Goal: Task Accomplishment & Management: Manage account settings

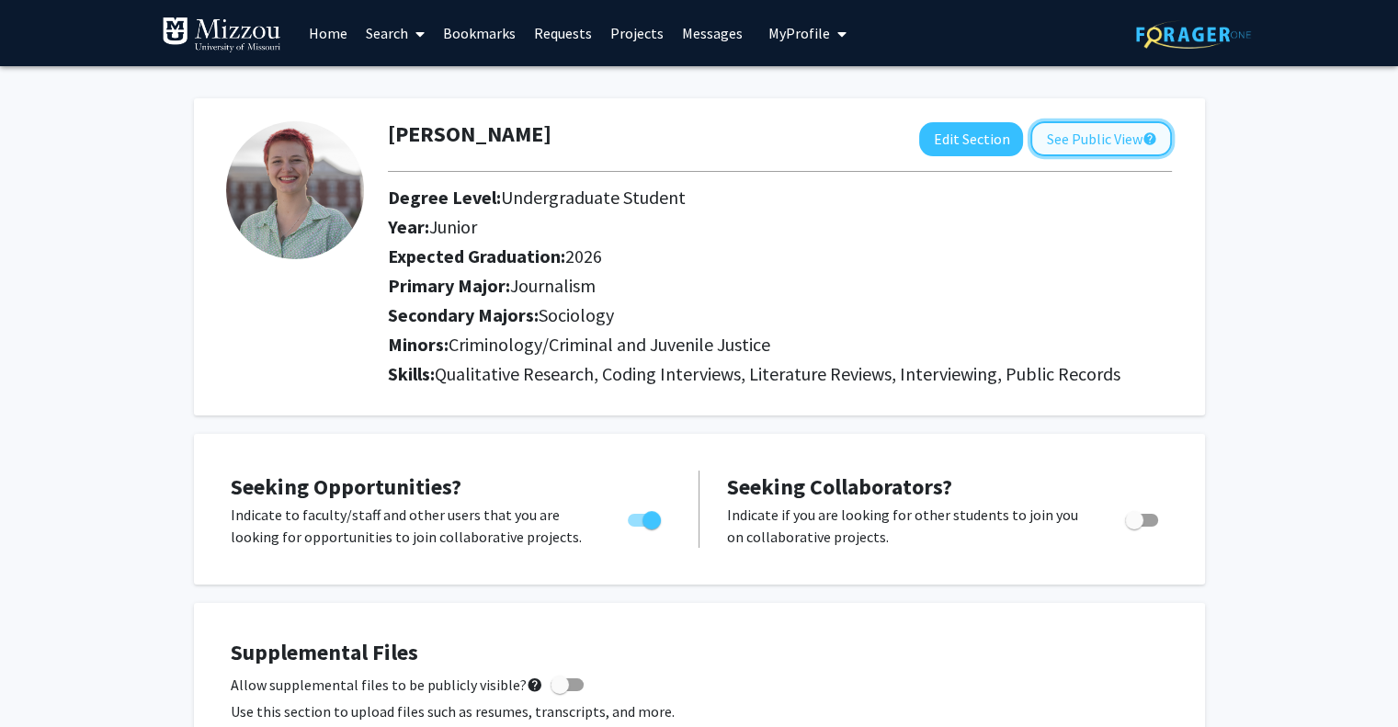
click at [1045, 135] on button "See Public View help" at bounding box center [1101, 138] width 142 height 35
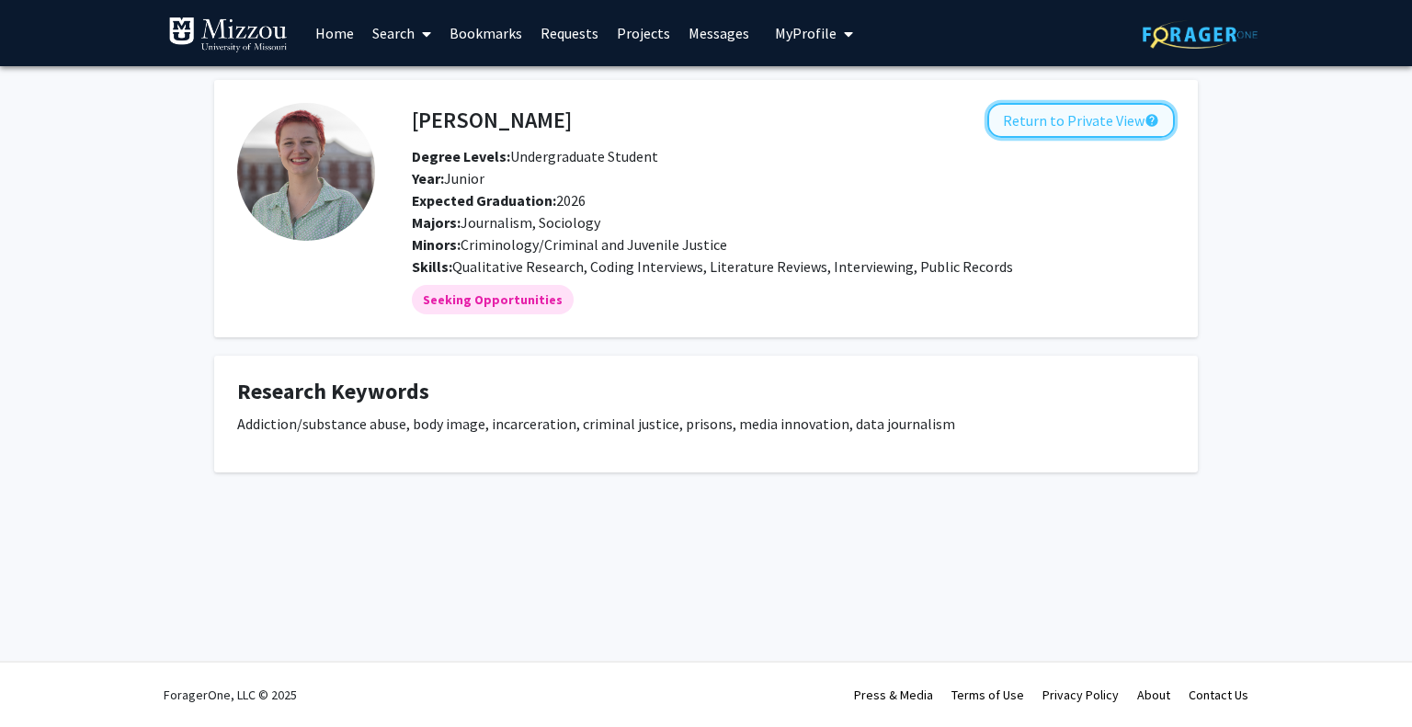
click at [1053, 110] on button "Return to Private View help" at bounding box center [1080, 120] width 187 height 35
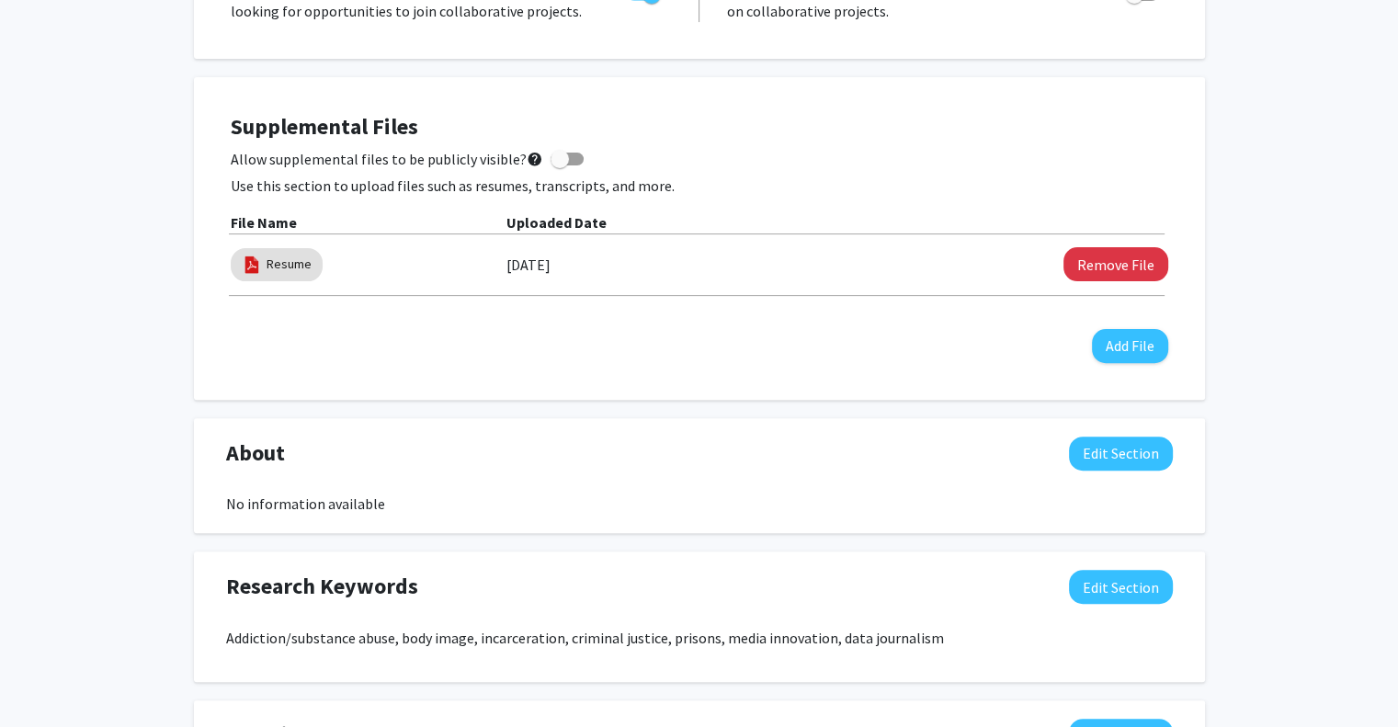
scroll to position [526, 0]
click at [555, 154] on span at bounding box center [560, 159] width 18 height 18
click at [559, 165] on input "Allow supplemental files to be publicly visible? help" at bounding box center [559, 165] width 1 height 1
checkbox input "true"
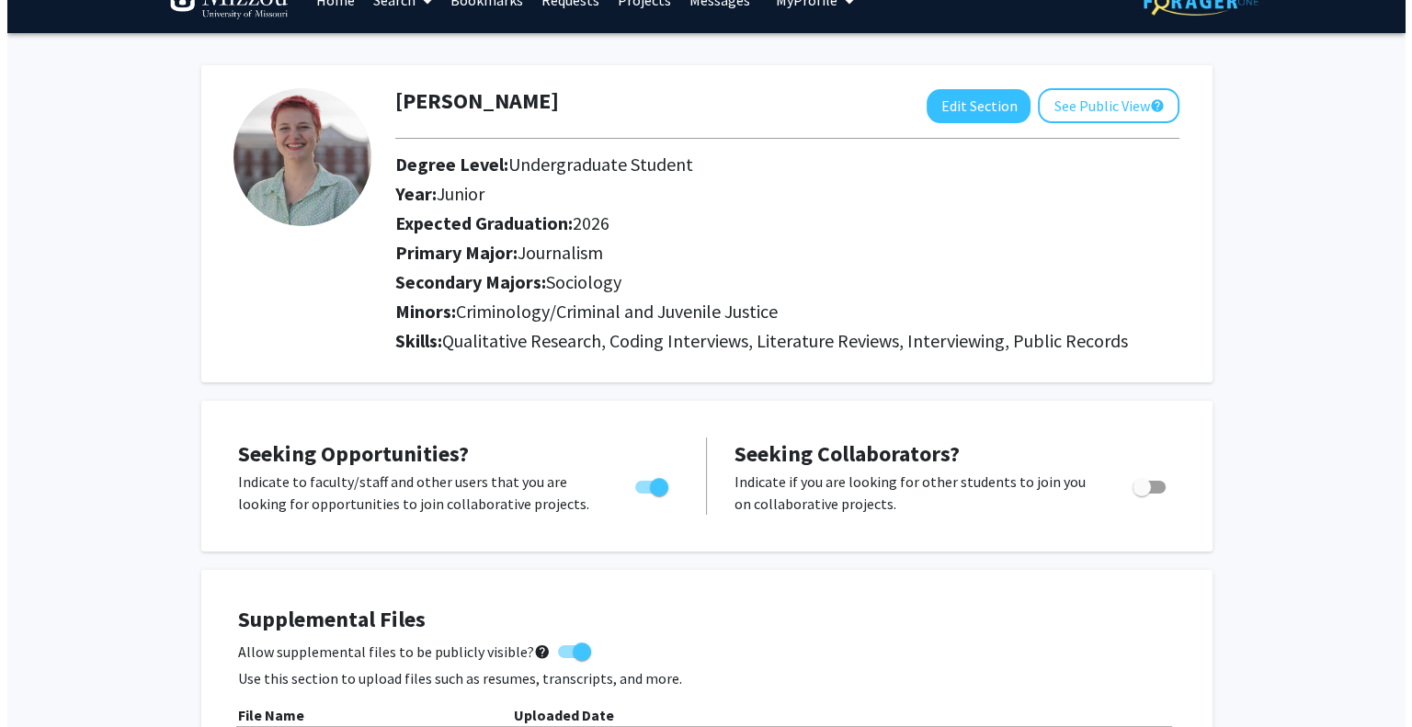
scroll to position [0, 0]
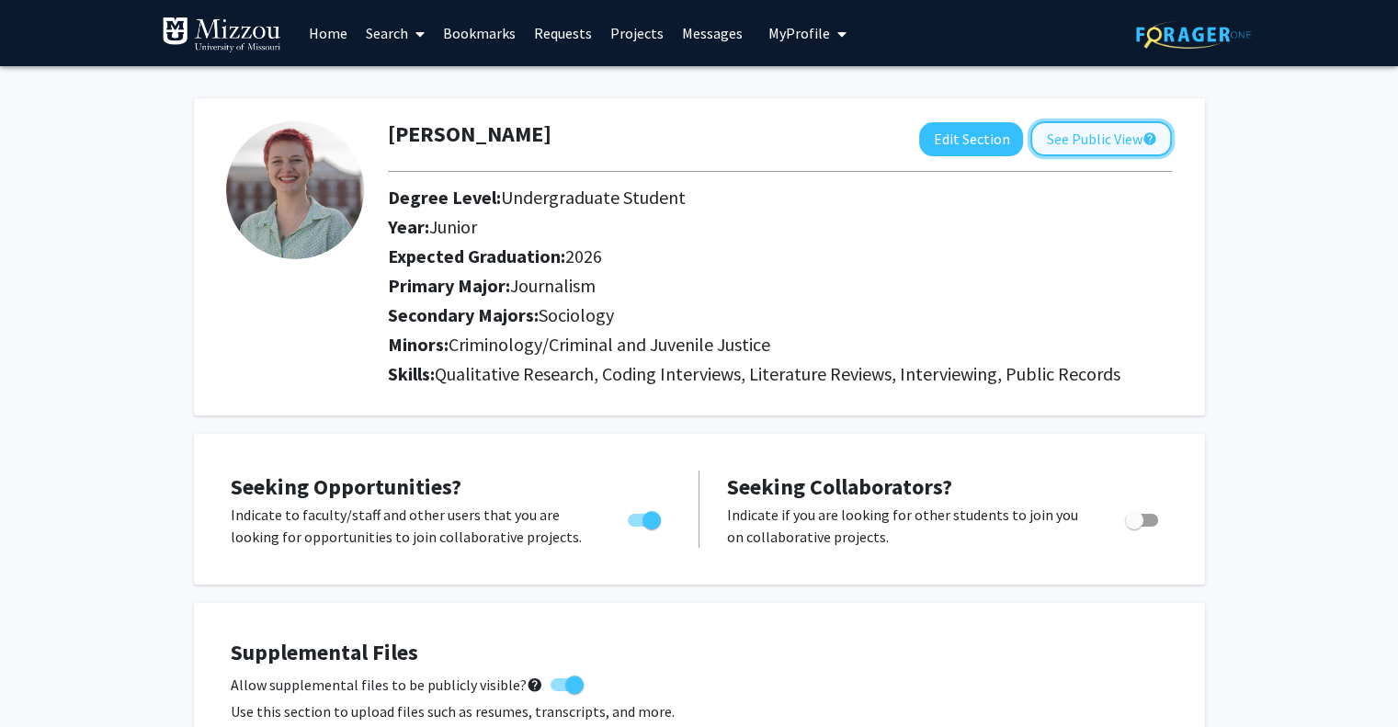
click at [1086, 149] on button "See Public View help" at bounding box center [1101, 138] width 142 height 35
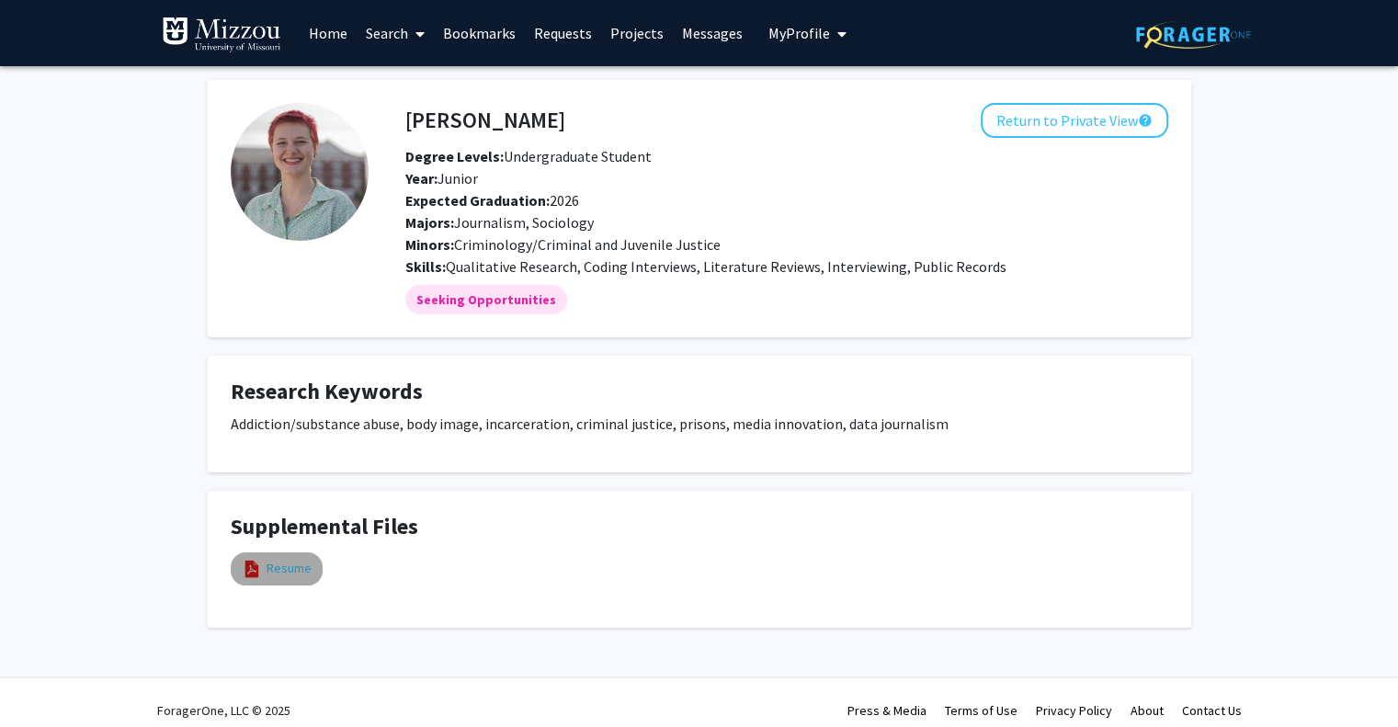
click at [287, 570] on link "Resume" at bounding box center [289, 568] width 45 height 19
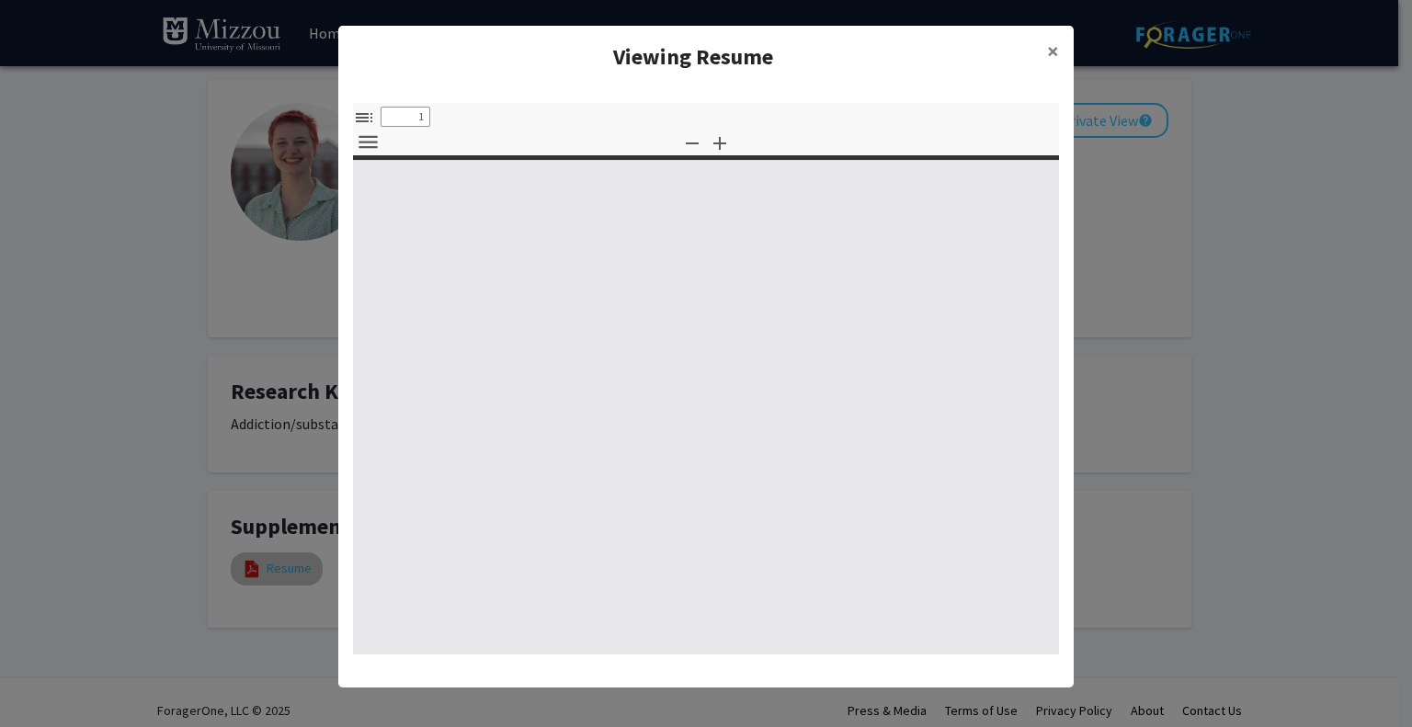
select select "custom"
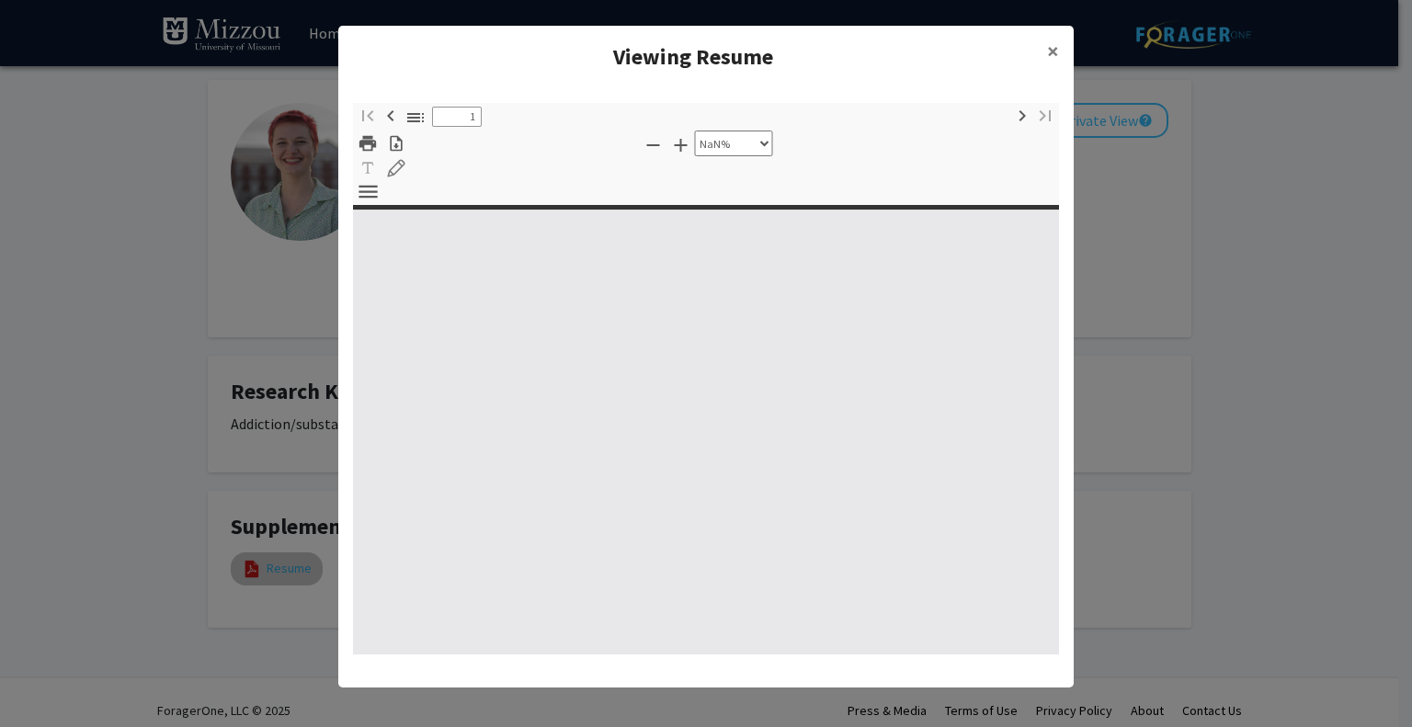
type input "0"
select select "custom"
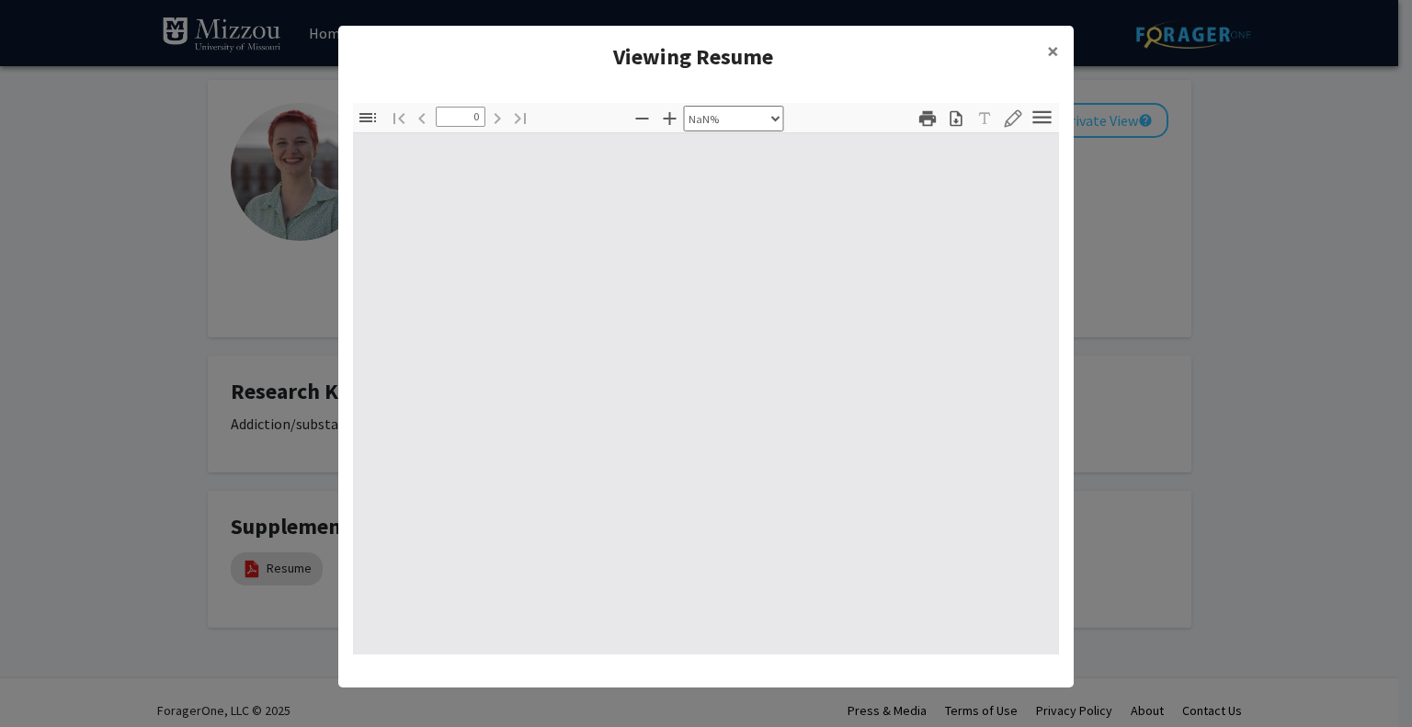
type input "1"
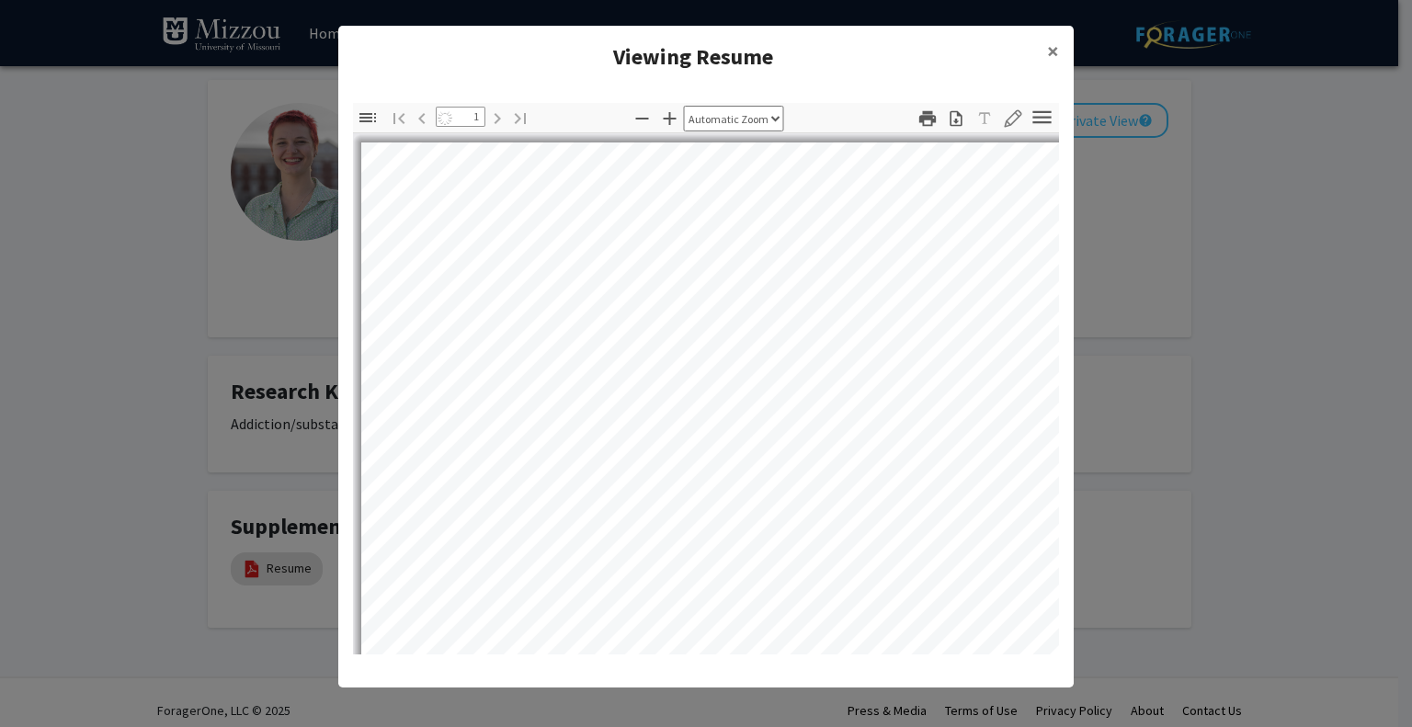
select select "auto"
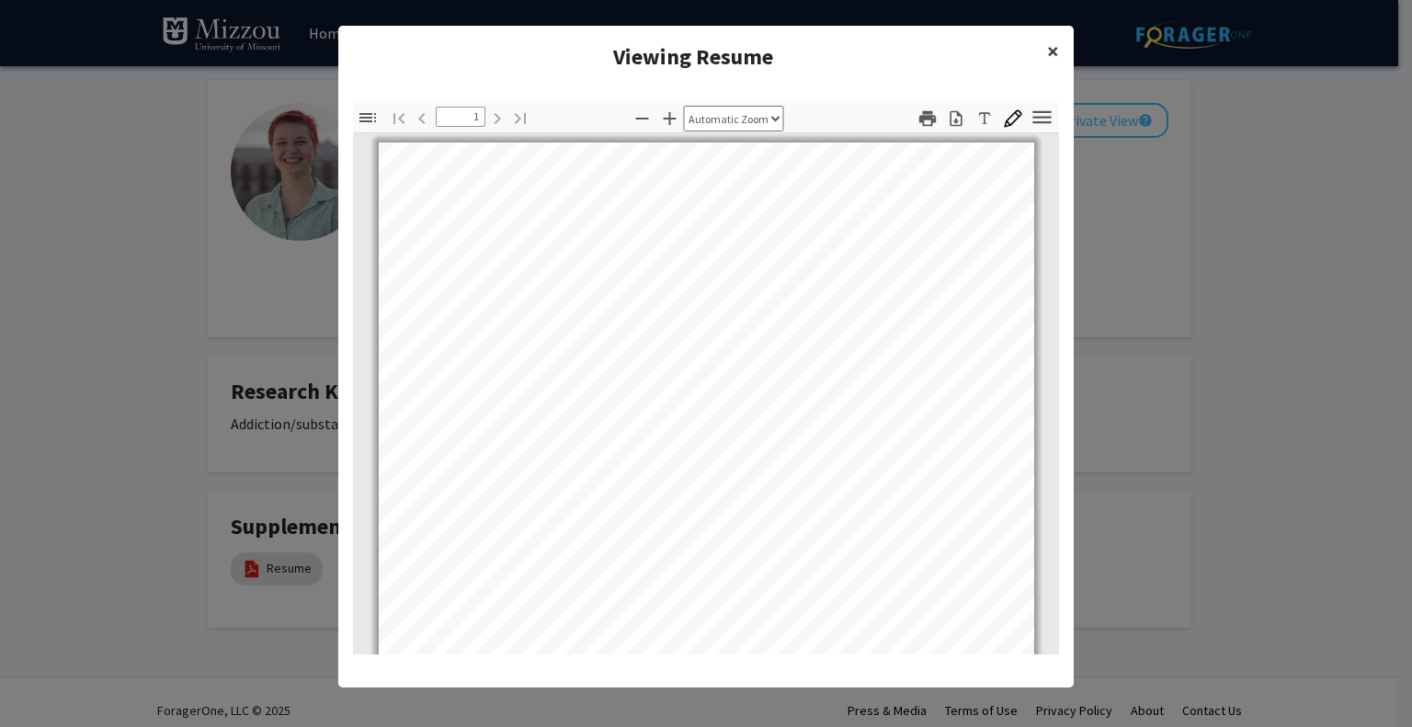
click at [1048, 51] on span "×" at bounding box center [1053, 51] width 12 height 28
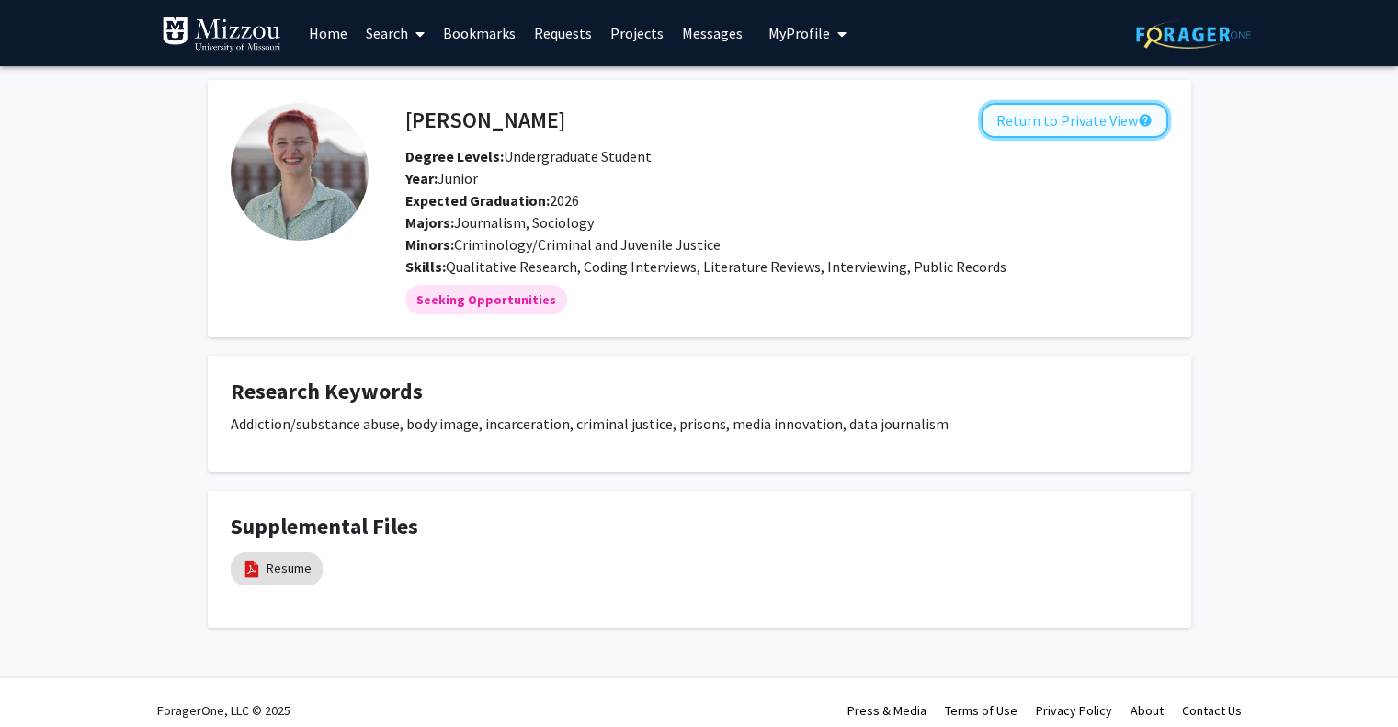
click at [1025, 113] on button "Return to Private View help" at bounding box center [1074, 120] width 187 height 35
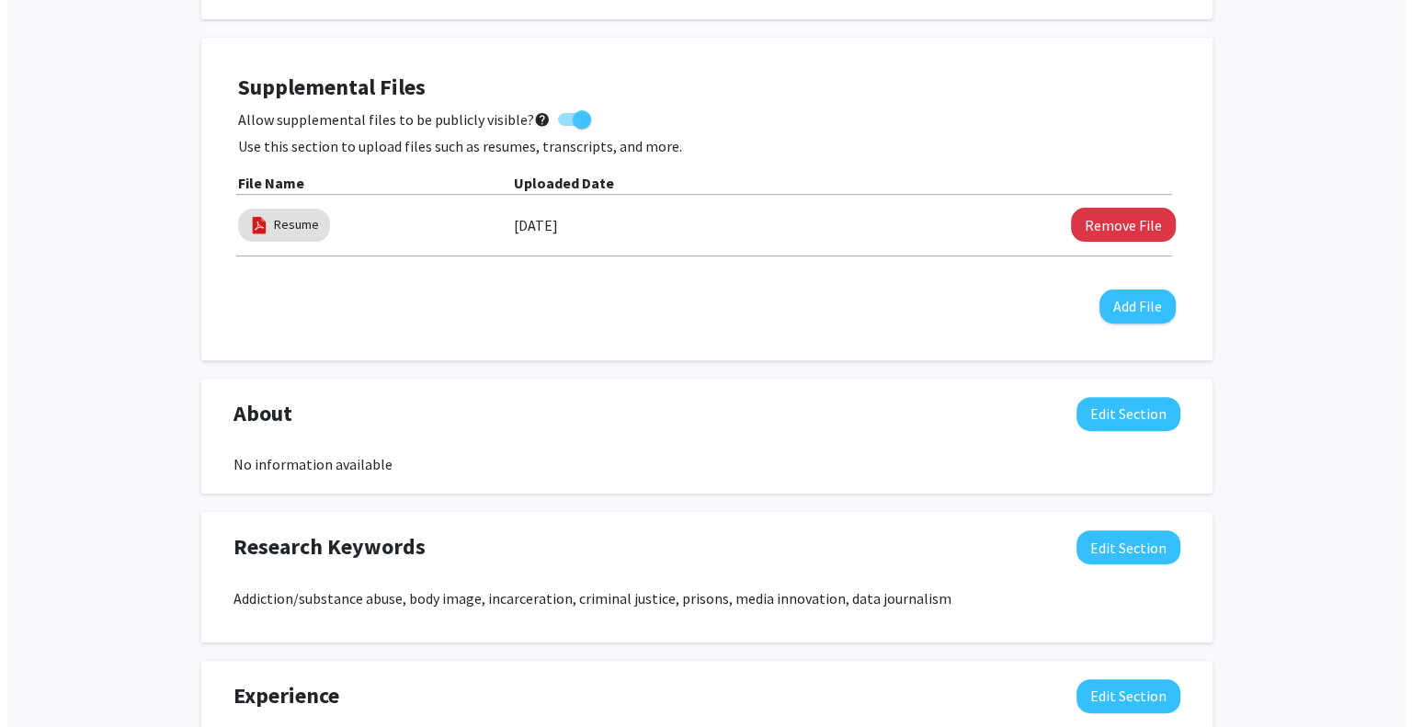
scroll to position [561, 0]
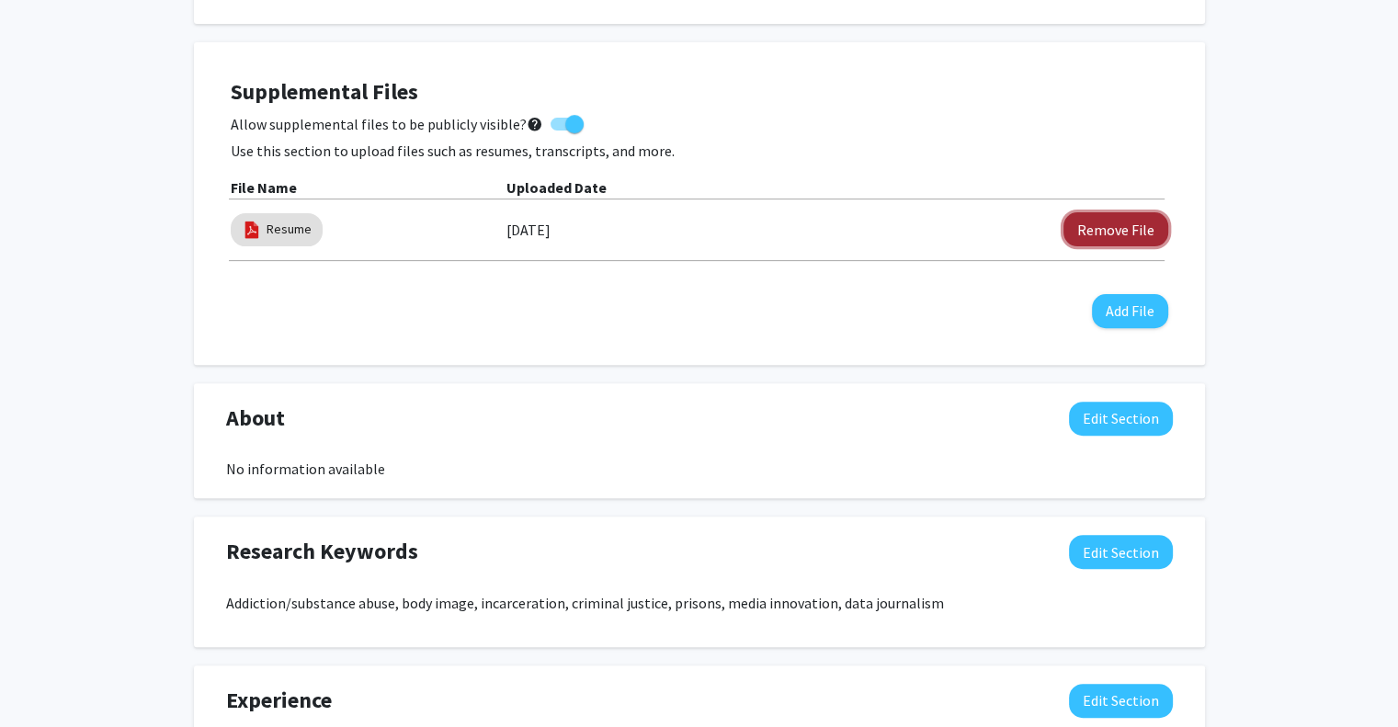
click at [1110, 229] on button "Remove File" at bounding box center [1115, 229] width 105 height 34
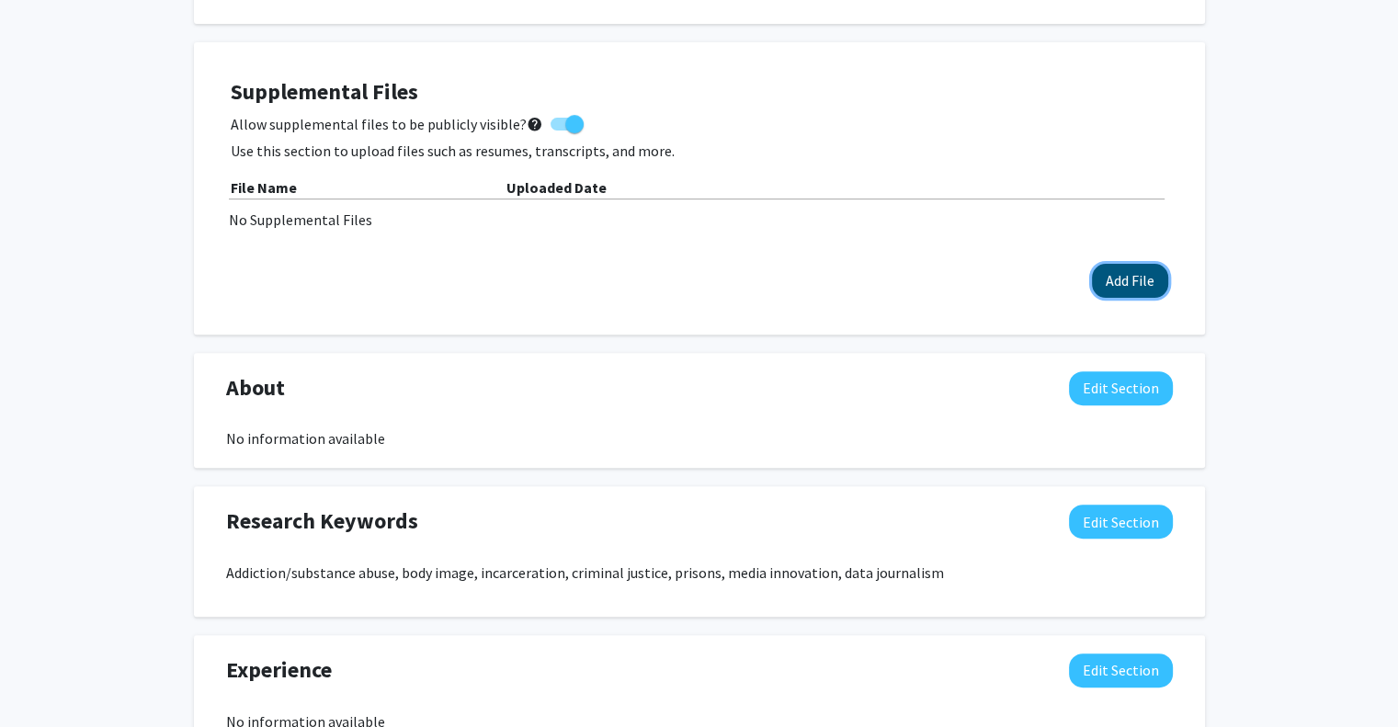
click at [1117, 293] on button "Add File" at bounding box center [1130, 281] width 76 height 34
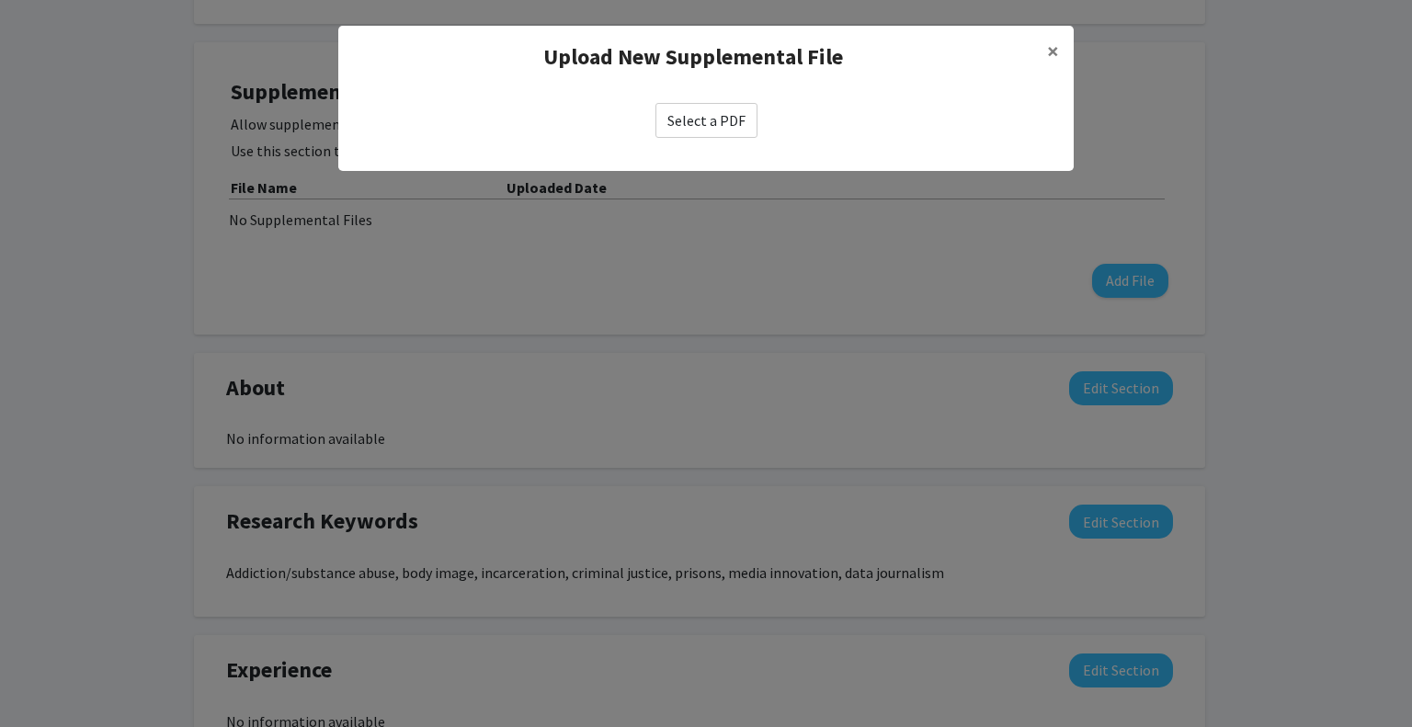
click at [701, 108] on label "Select a PDF" at bounding box center [706, 120] width 102 height 35
click at [0, 0] on input "Select a PDF" at bounding box center [0, 0] width 0 height 0
select select "custom"
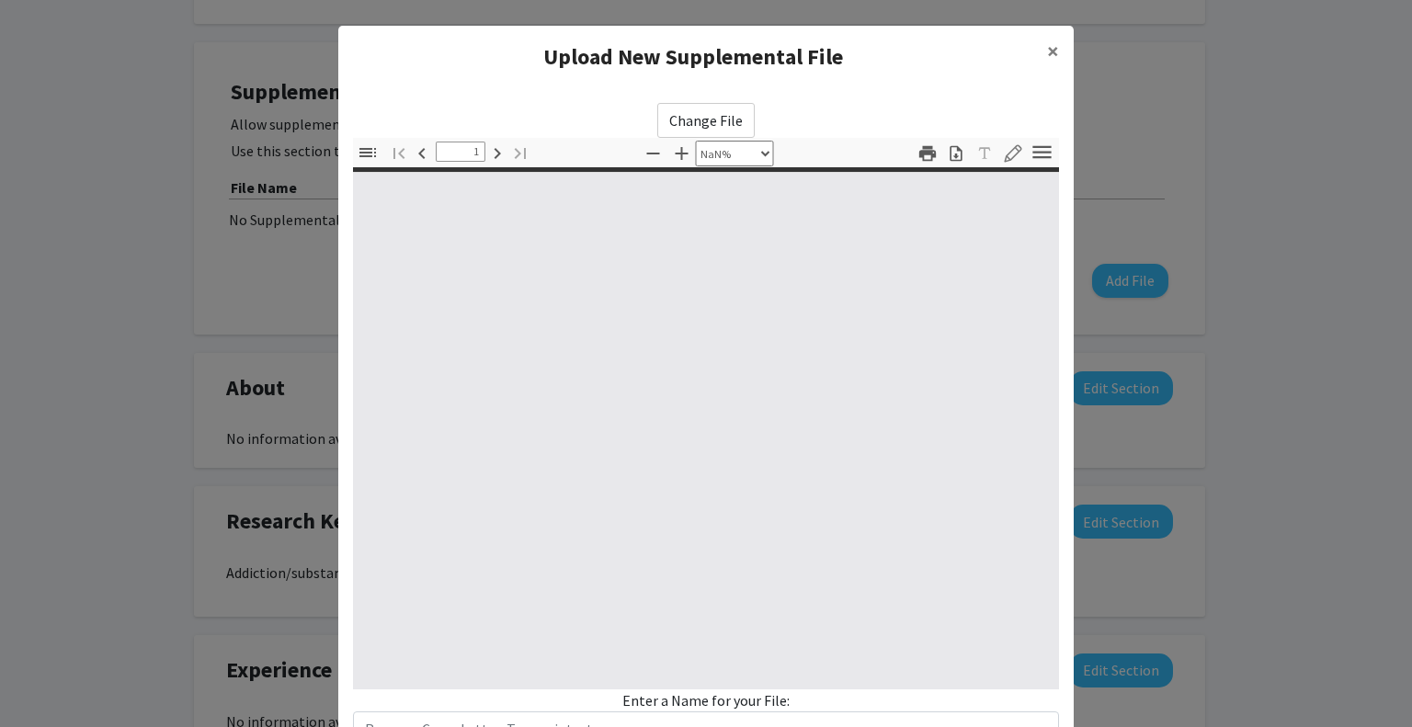
type input "0"
select select "custom"
type input "1"
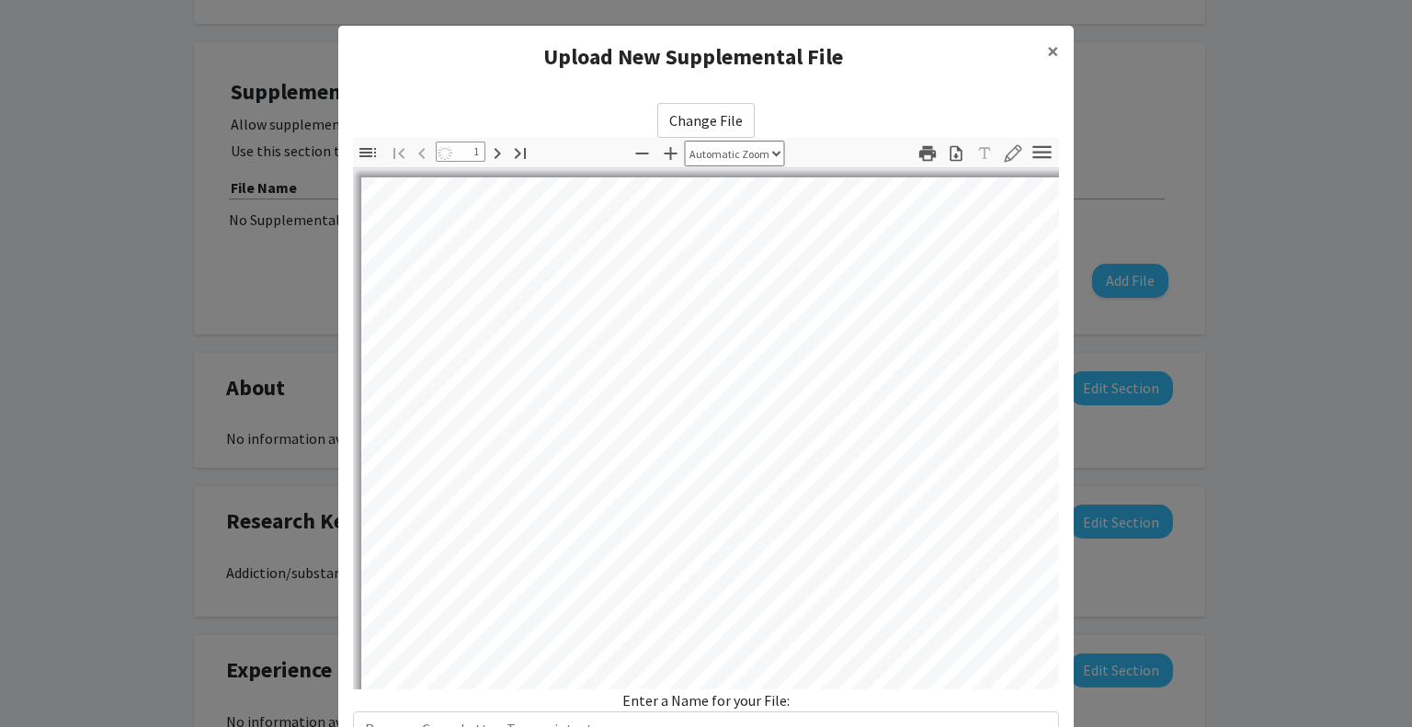
select select "auto"
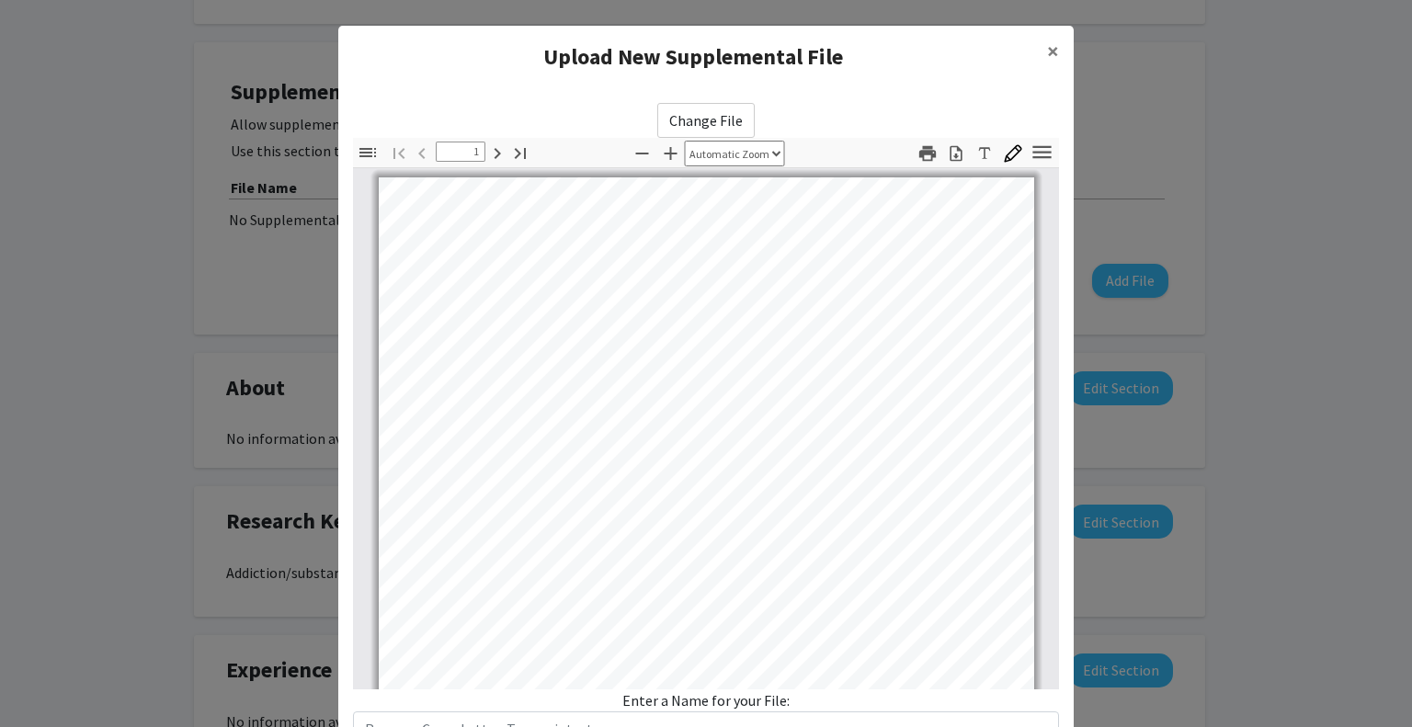
scroll to position [142, 0]
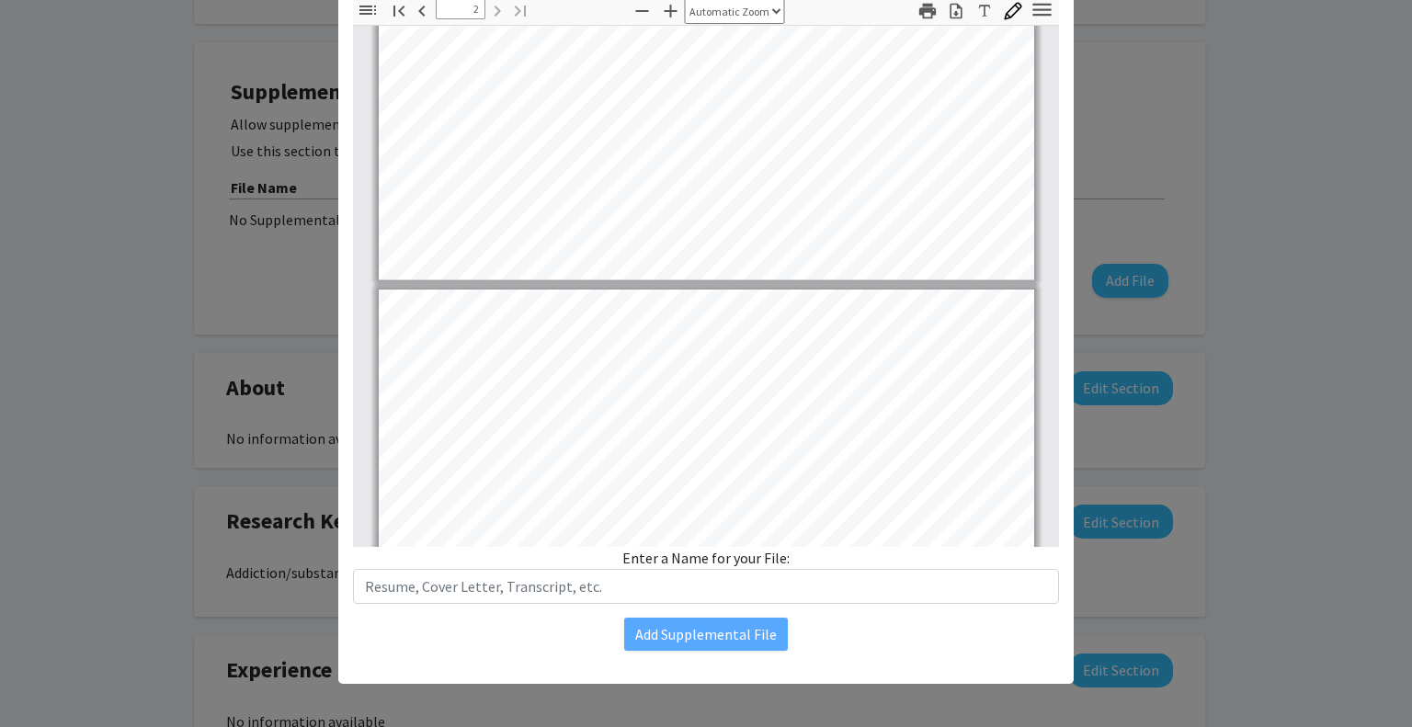
type input "1"
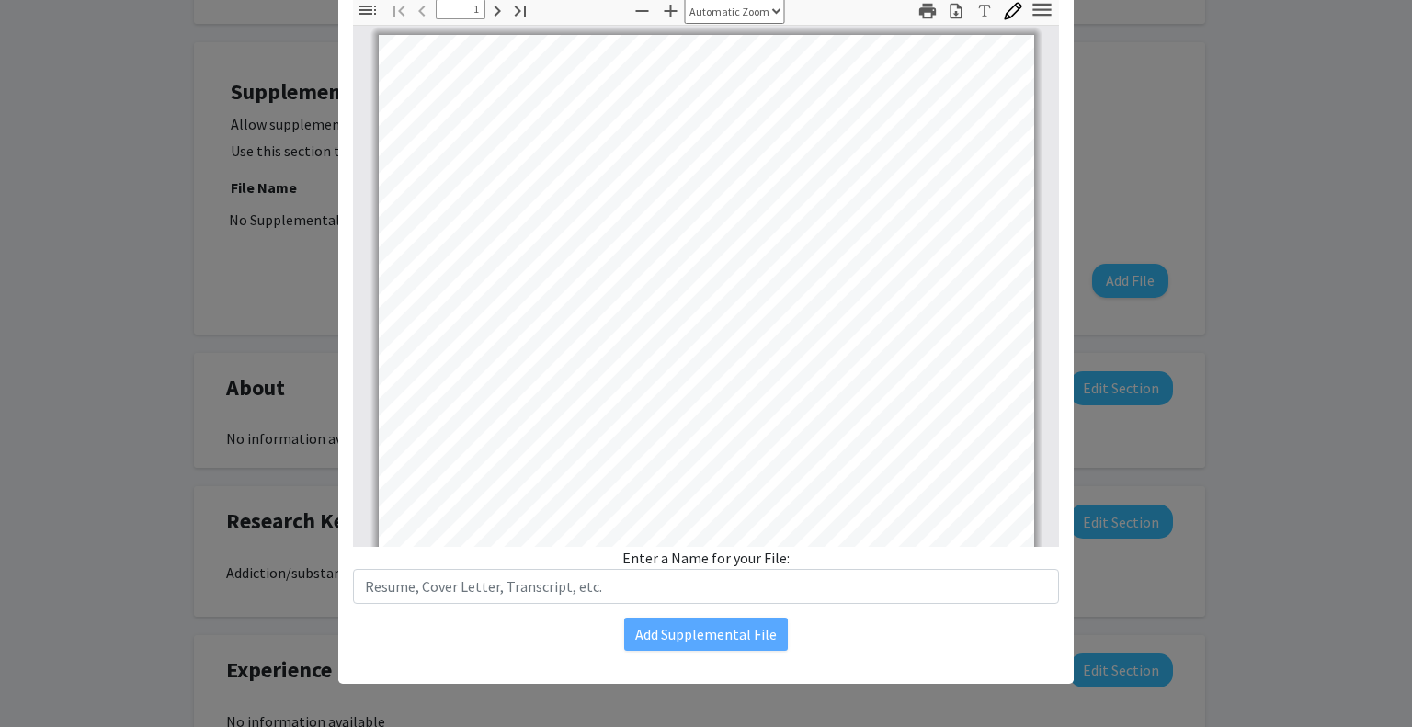
scroll to position [0, 0]
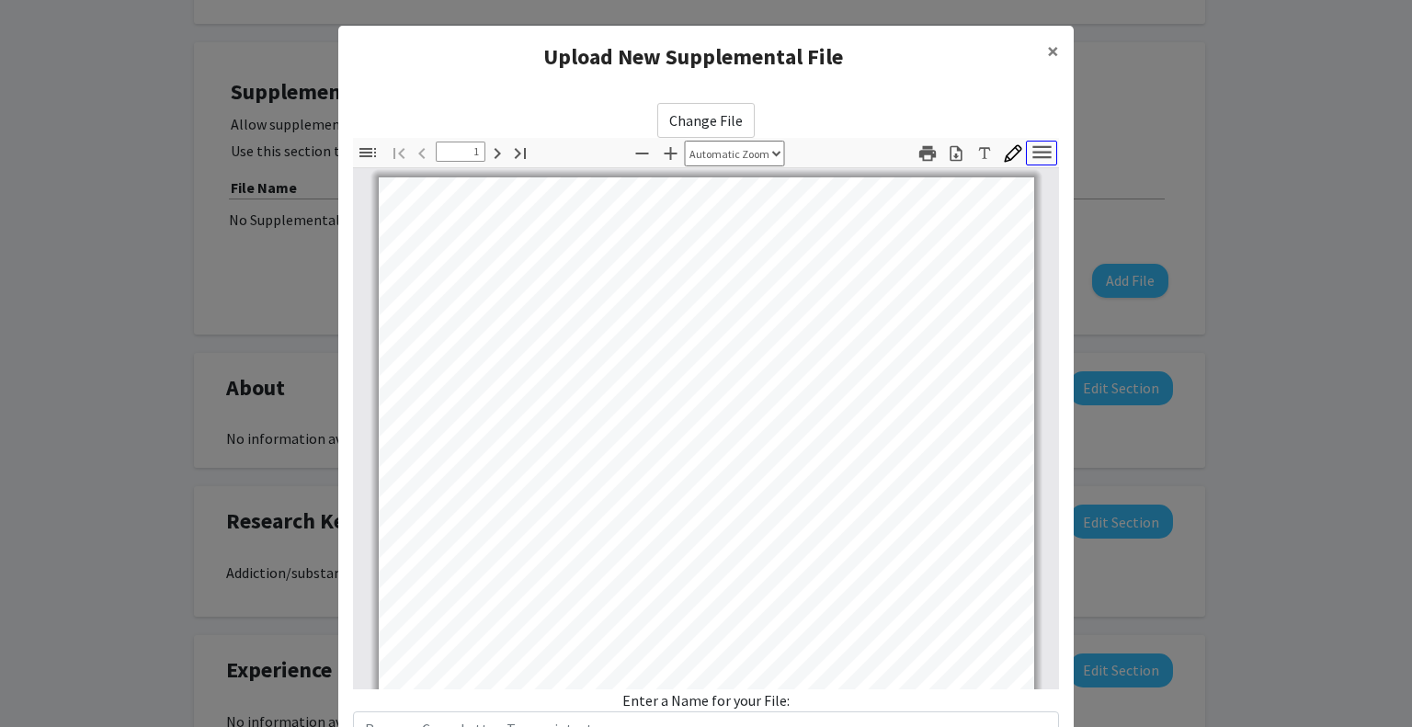
click at [1034, 149] on icon "button" at bounding box center [1041, 152] width 25 height 25
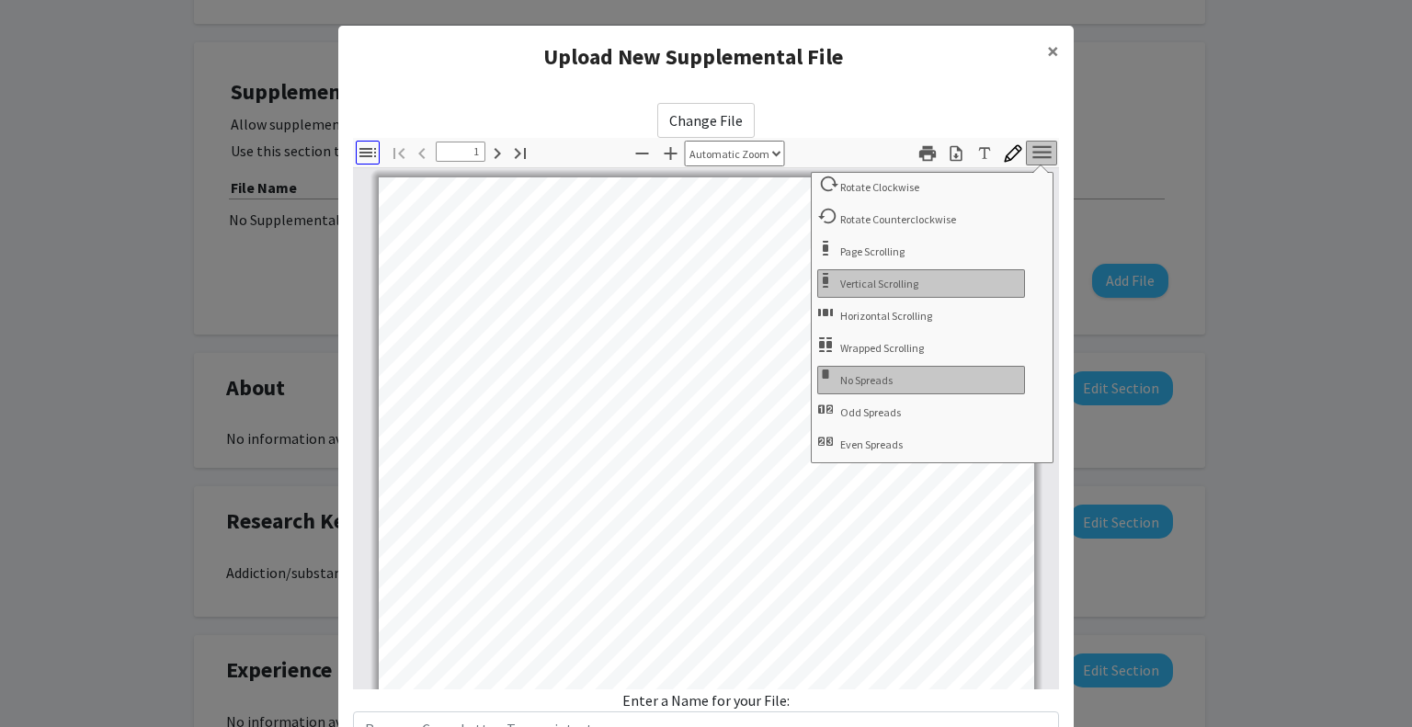
click at [358, 150] on icon "button" at bounding box center [368, 153] width 22 height 22
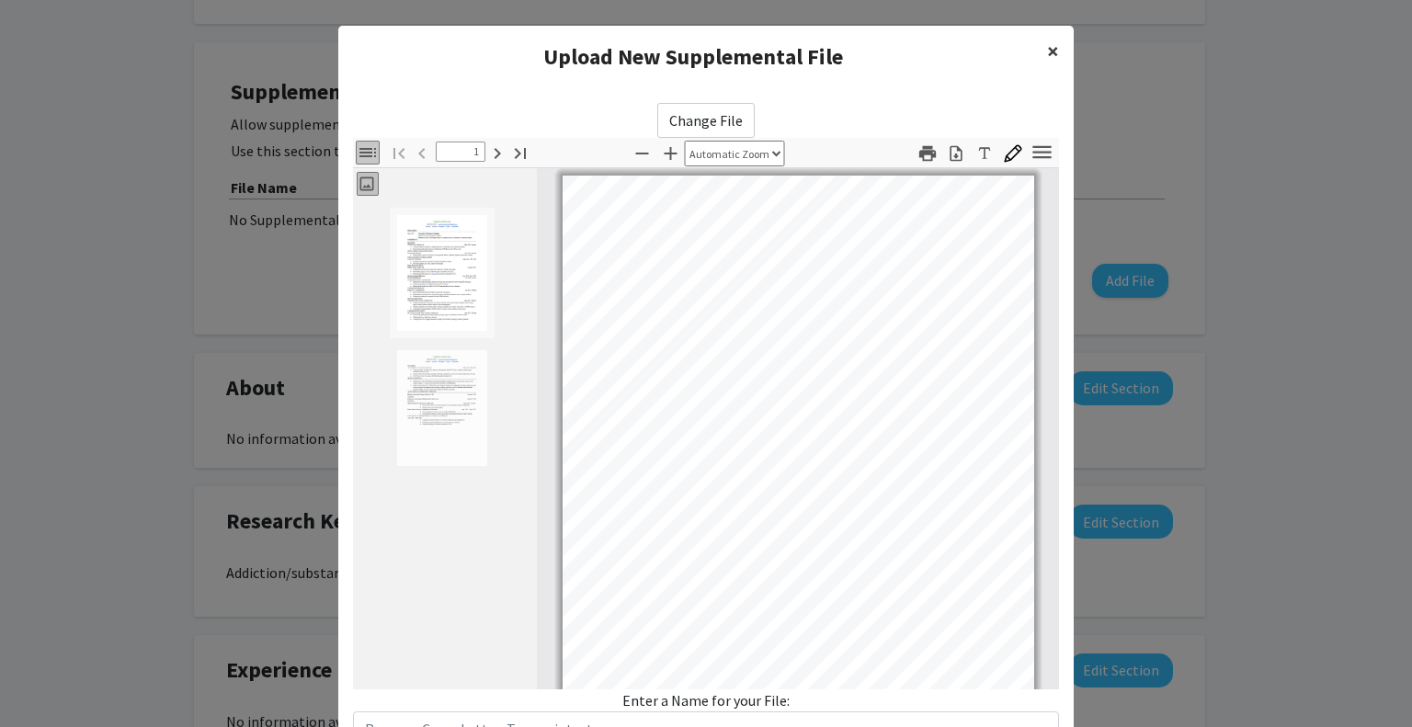
click at [1051, 47] on span "×" at bounding box center [1053, 51] width 12 height 28
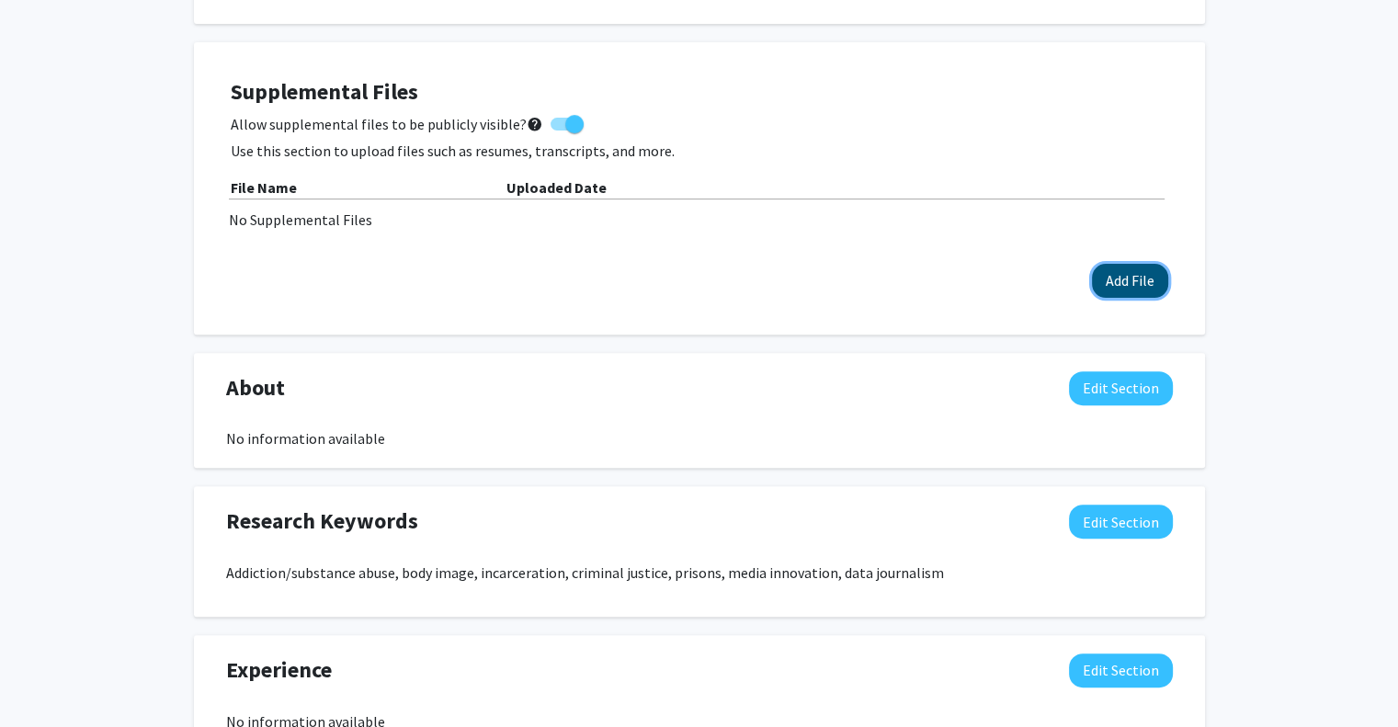
click at [1131, 278] on button "Add File" at bounding box center [1130, 281] width 76 height 34
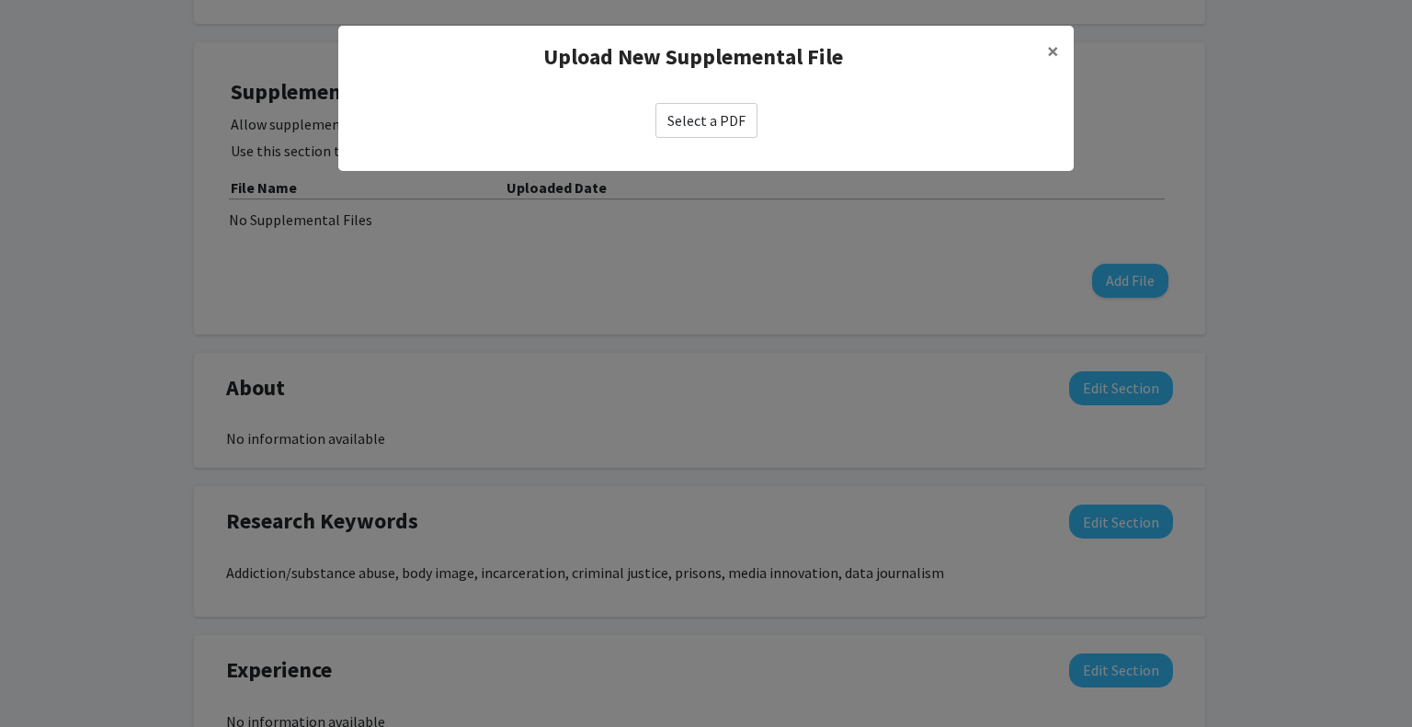
click at [721, 116] on label "Select a PDF" at bounding box center [706, 120] width 102 height 35
click at [0, 0] on input "Select a PDF" at bounding box center [0, 0] width 0 height 0
select select "custom"
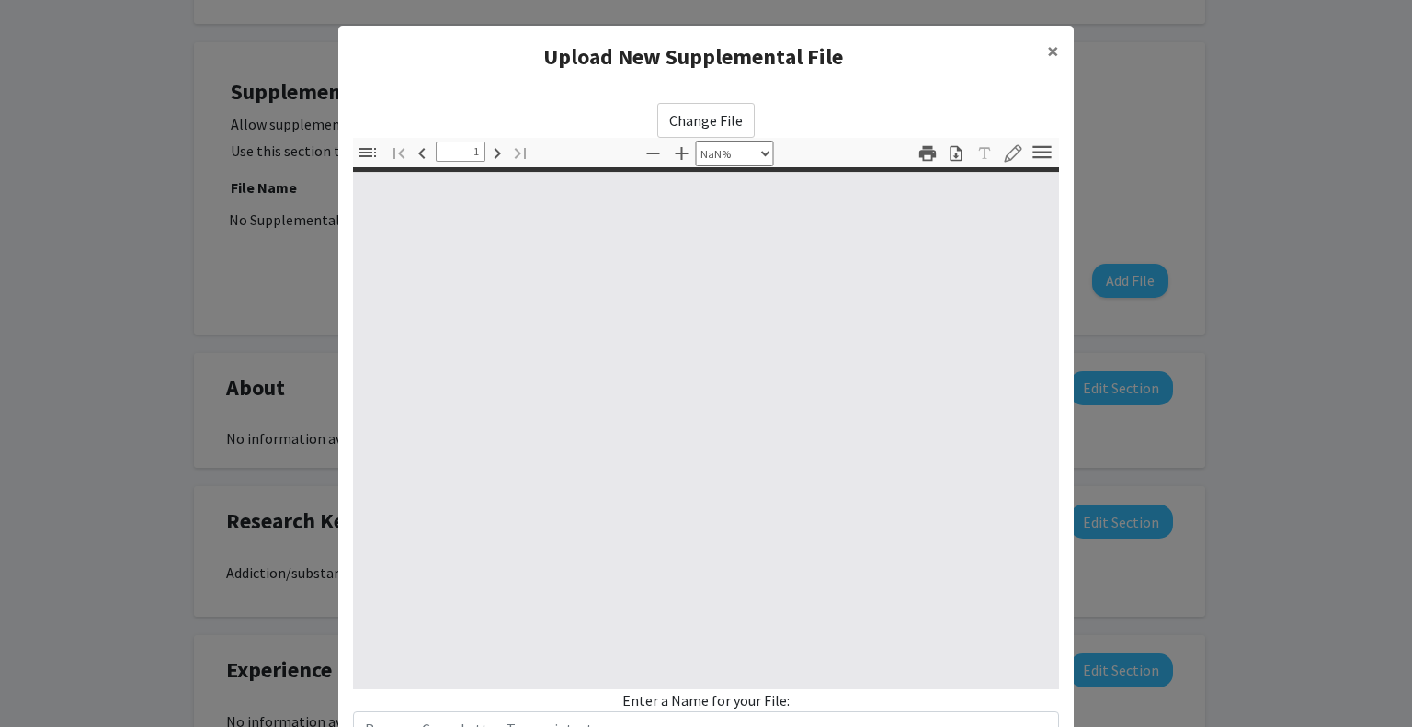
type input "0"
select select "custom"
type input "1"
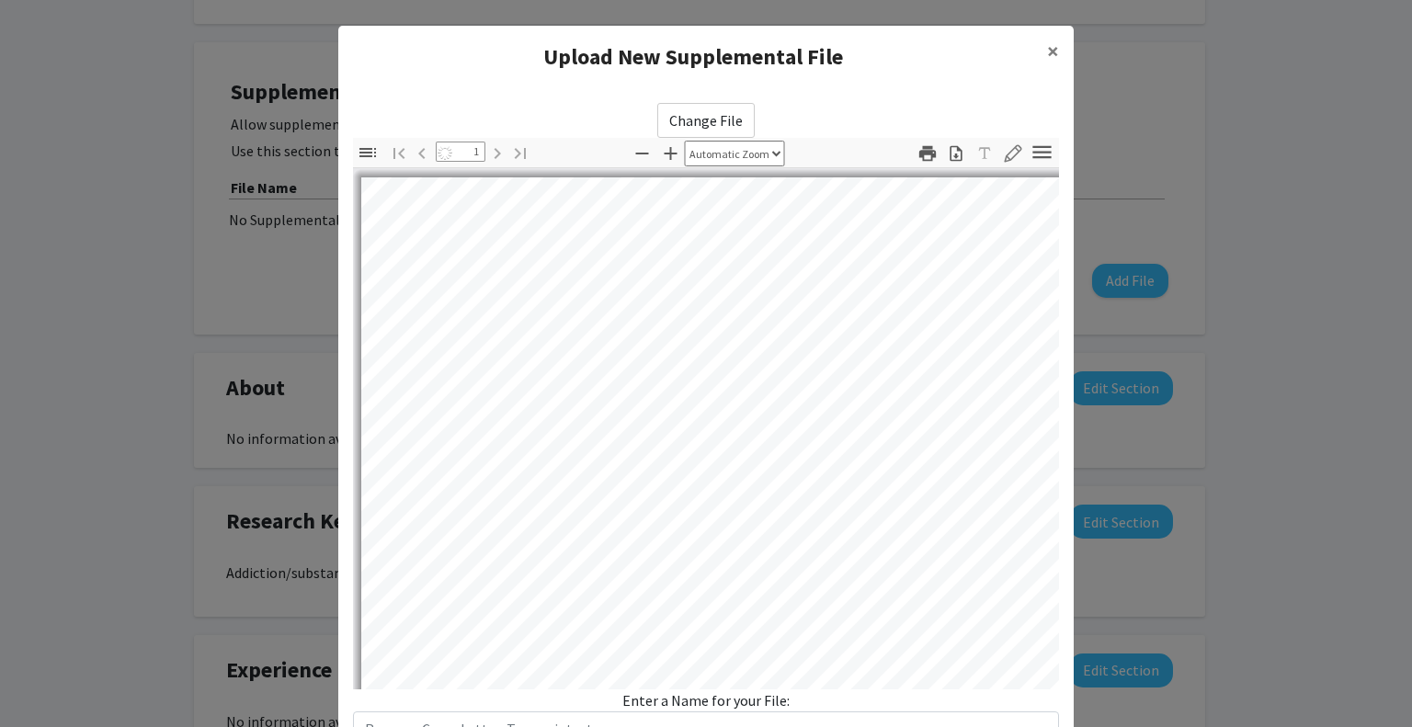
select select "auto"
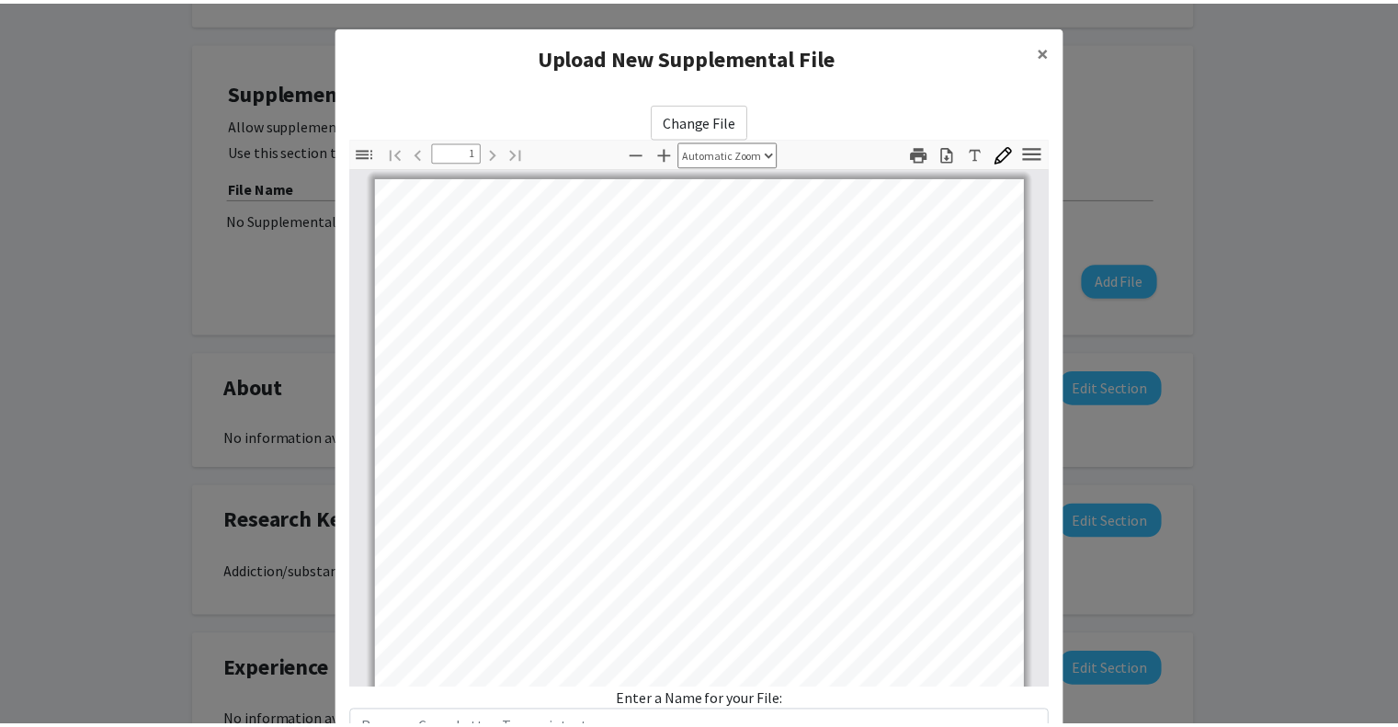
scroll to position [142, 0]
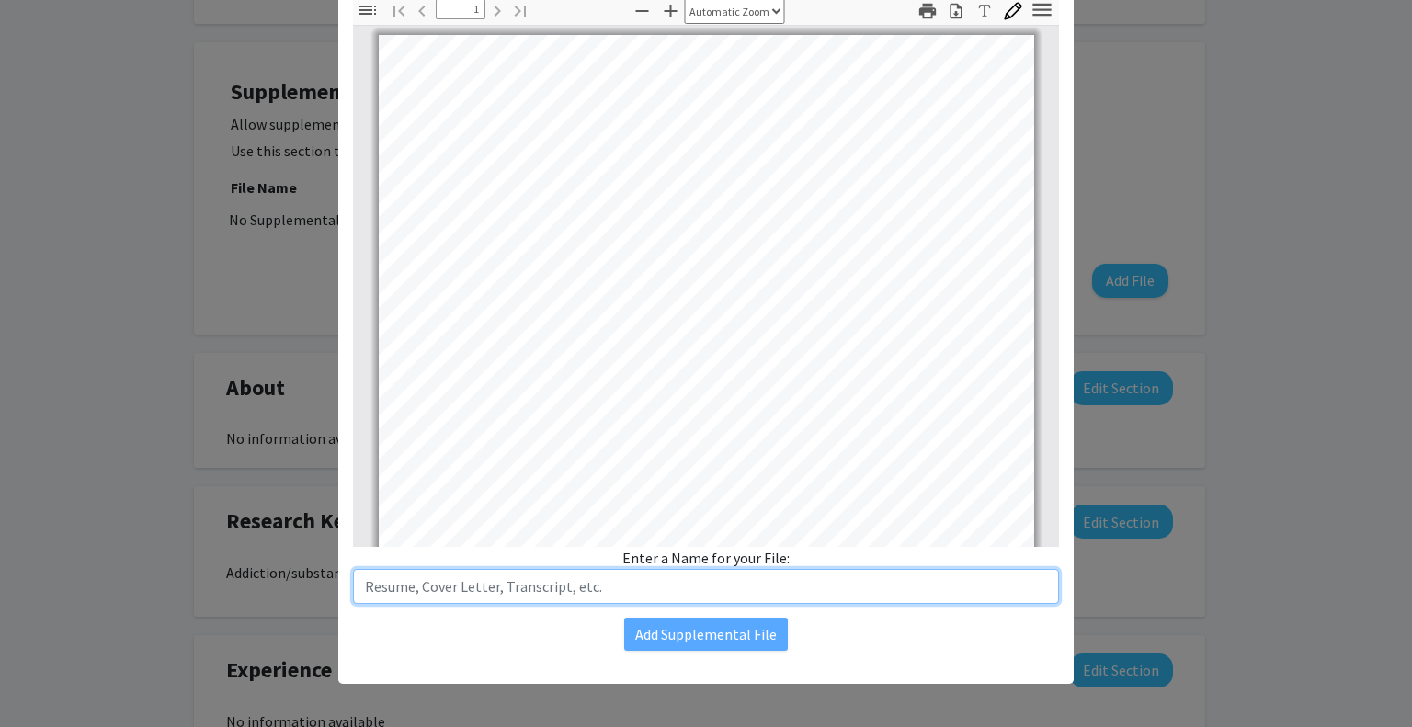
click at [673, 578] on input "text" at bounding box center [706, 586] width 706 height 35
type input "Resume"
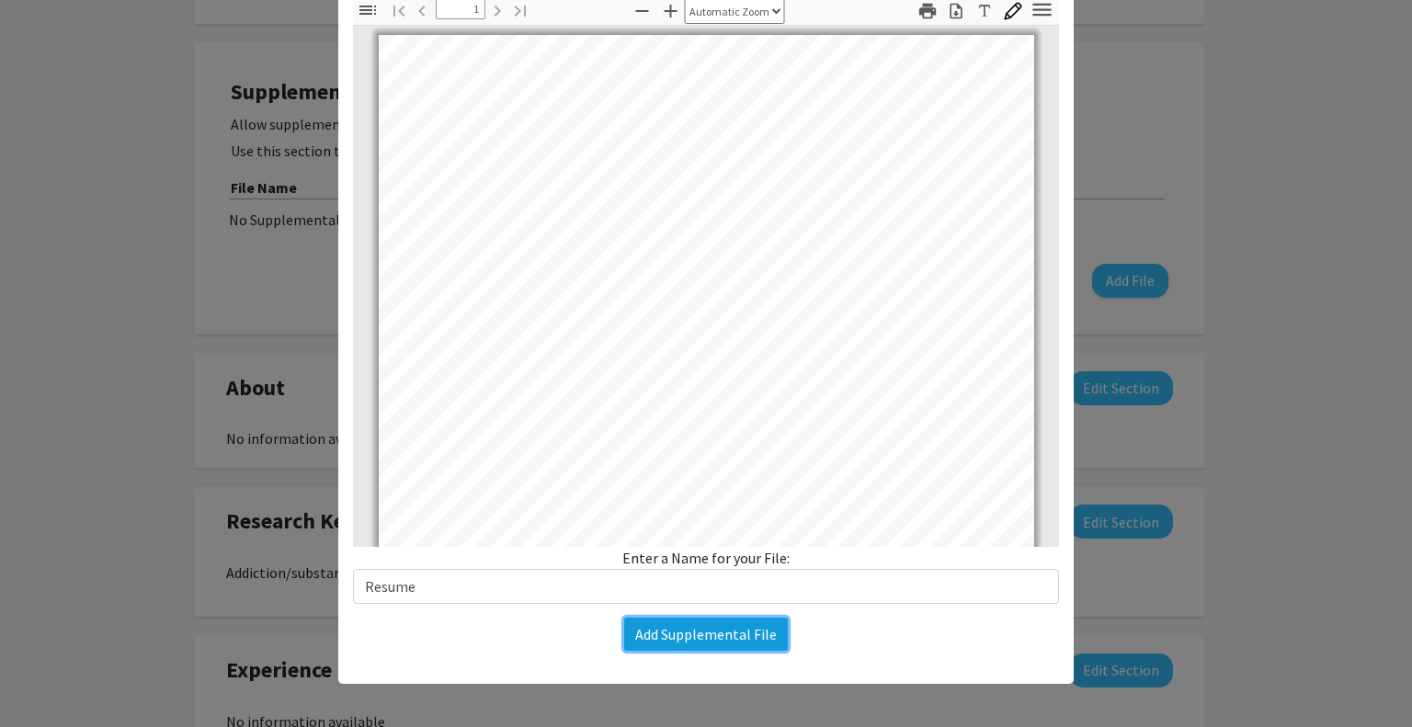
click at [711, 632] on button "Add Supplemental File" at bounding box center [706, 634] width 164 height 33
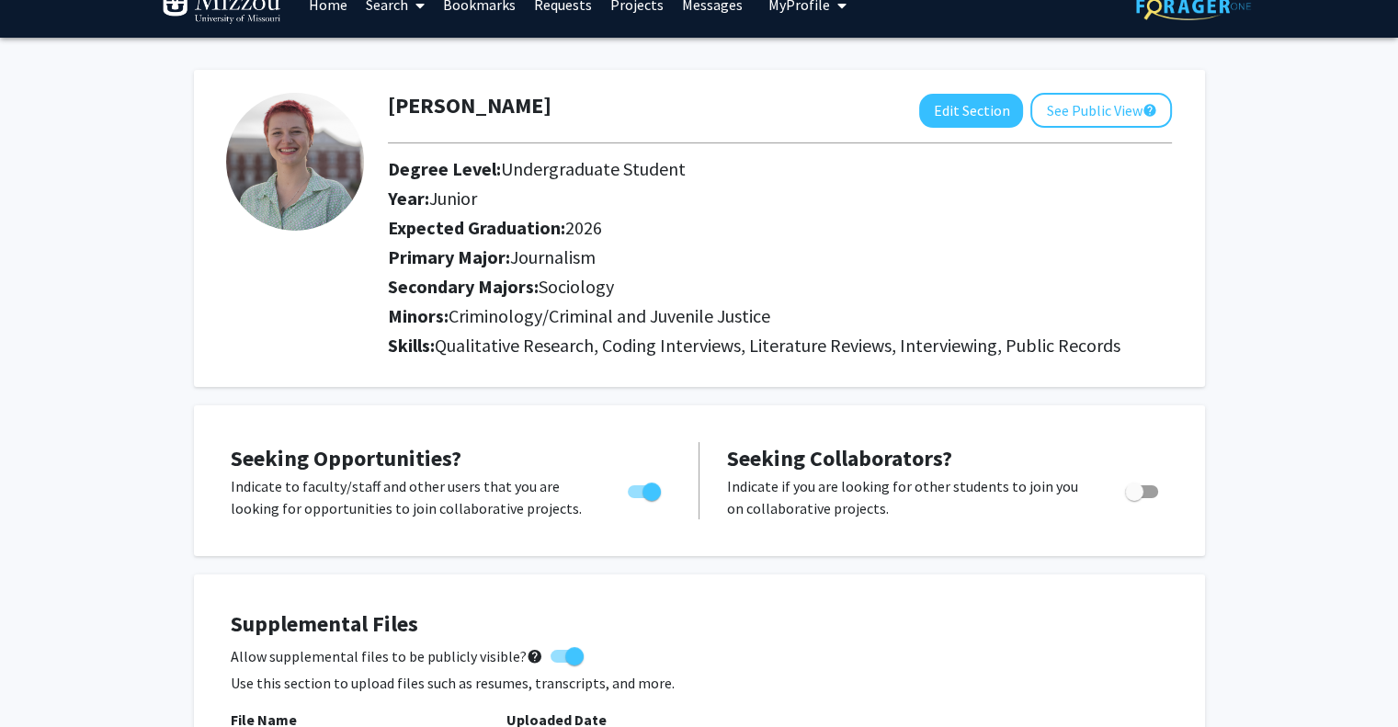
scroll to position [0, 0]
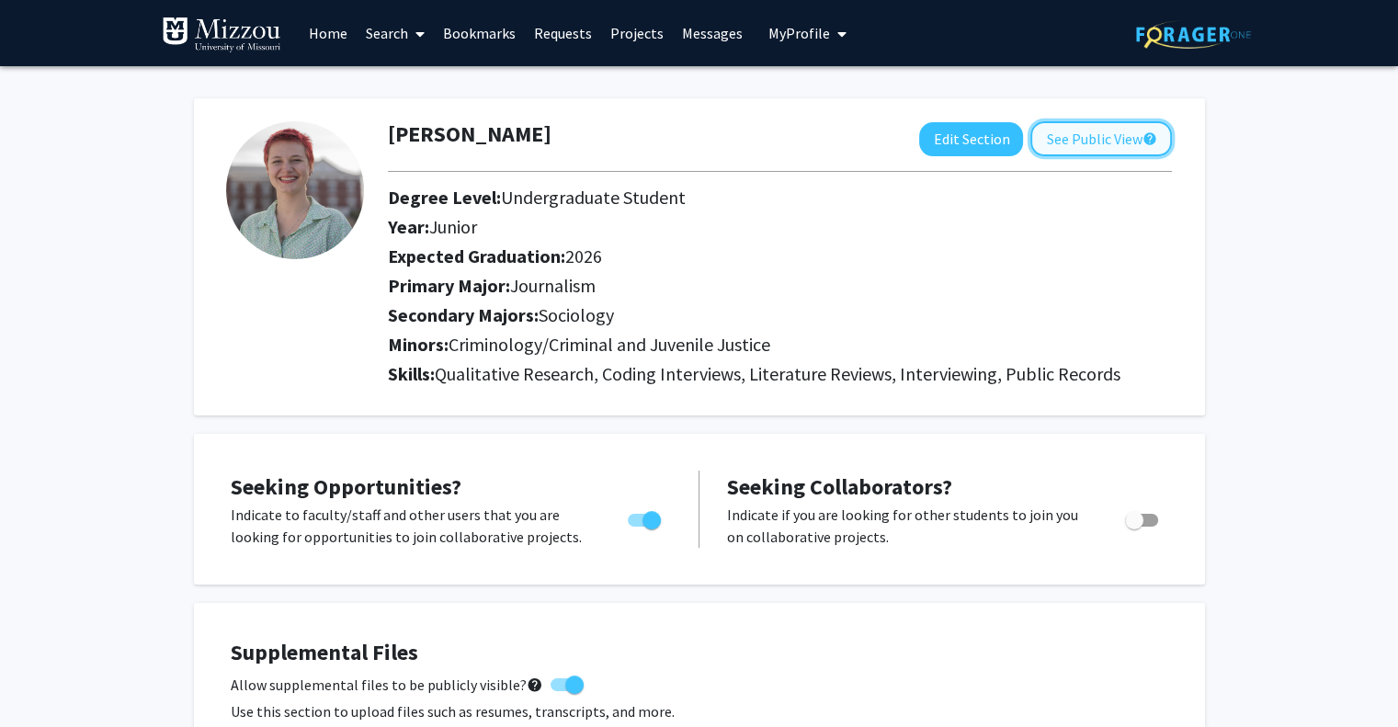
click at [1087, 139] on button "See Public View help" at bounding box center [1101, 138] width 142 height 35
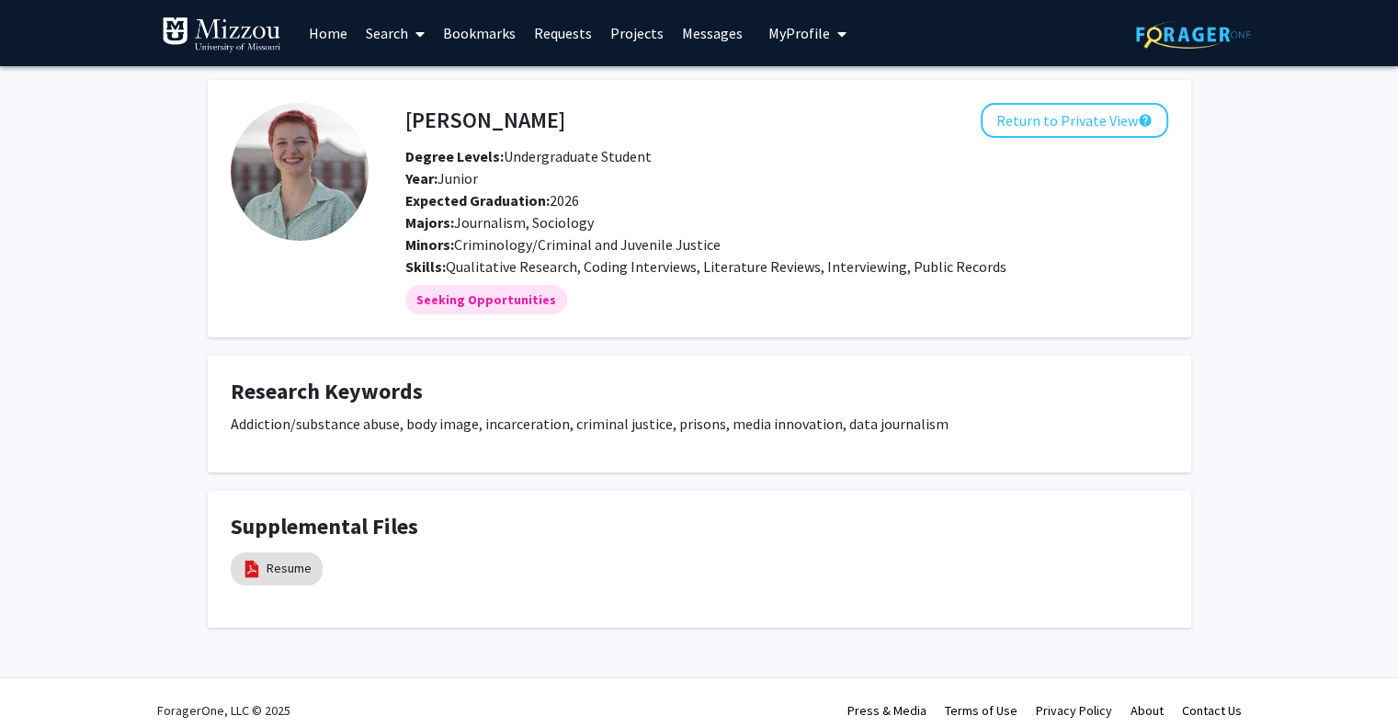
click at [457, 32] on link "Bookmarks" at bounding box center [479, 33] width 91 height 64
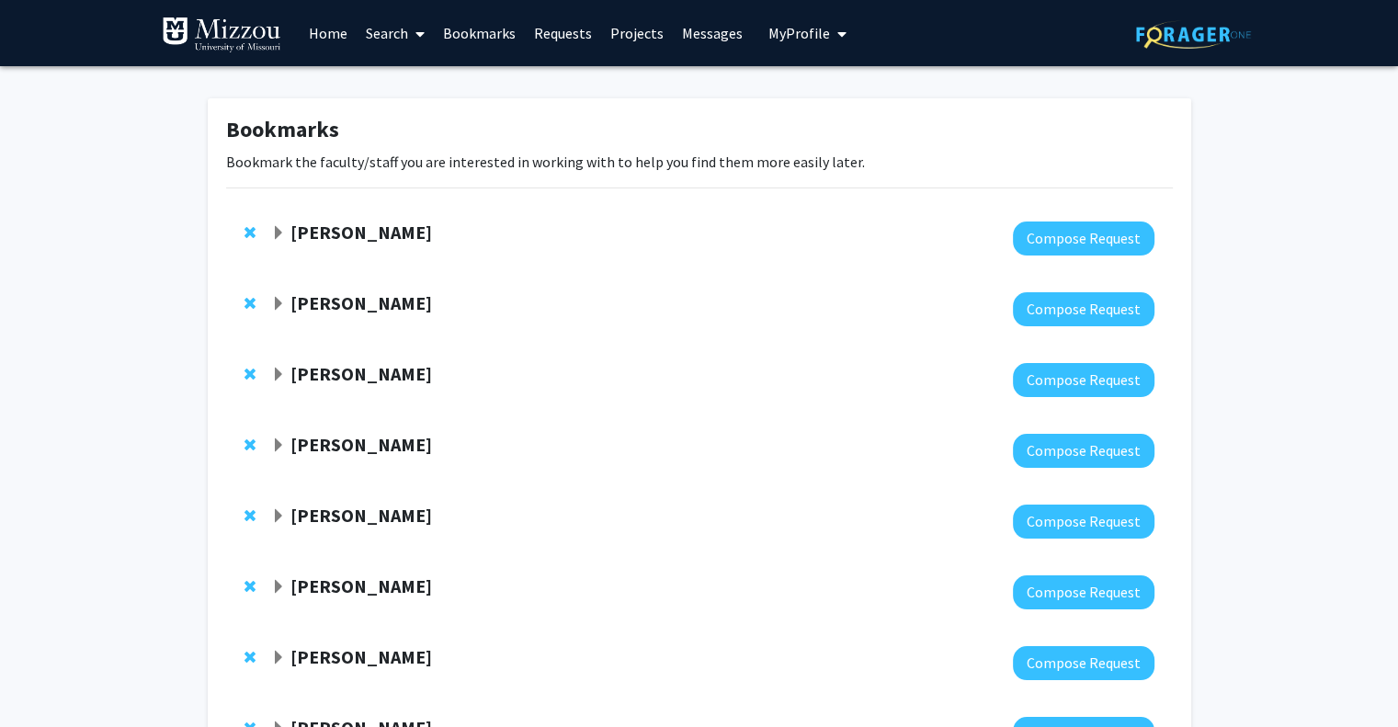
click at [241, 39] on img at bounding box center [221, 35] width 119 height 37
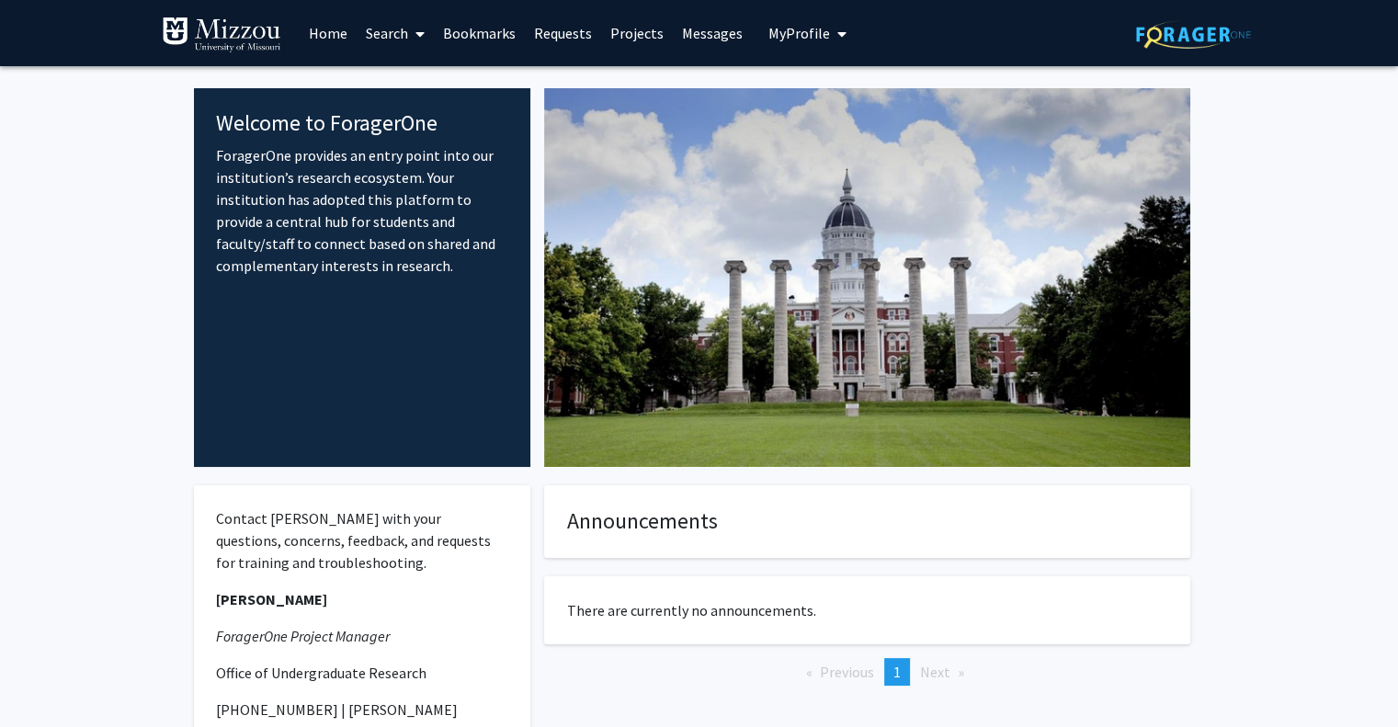
click at [460, 40] on link "Bookmarks" at bounding box center [479, 33] width 91 height 64
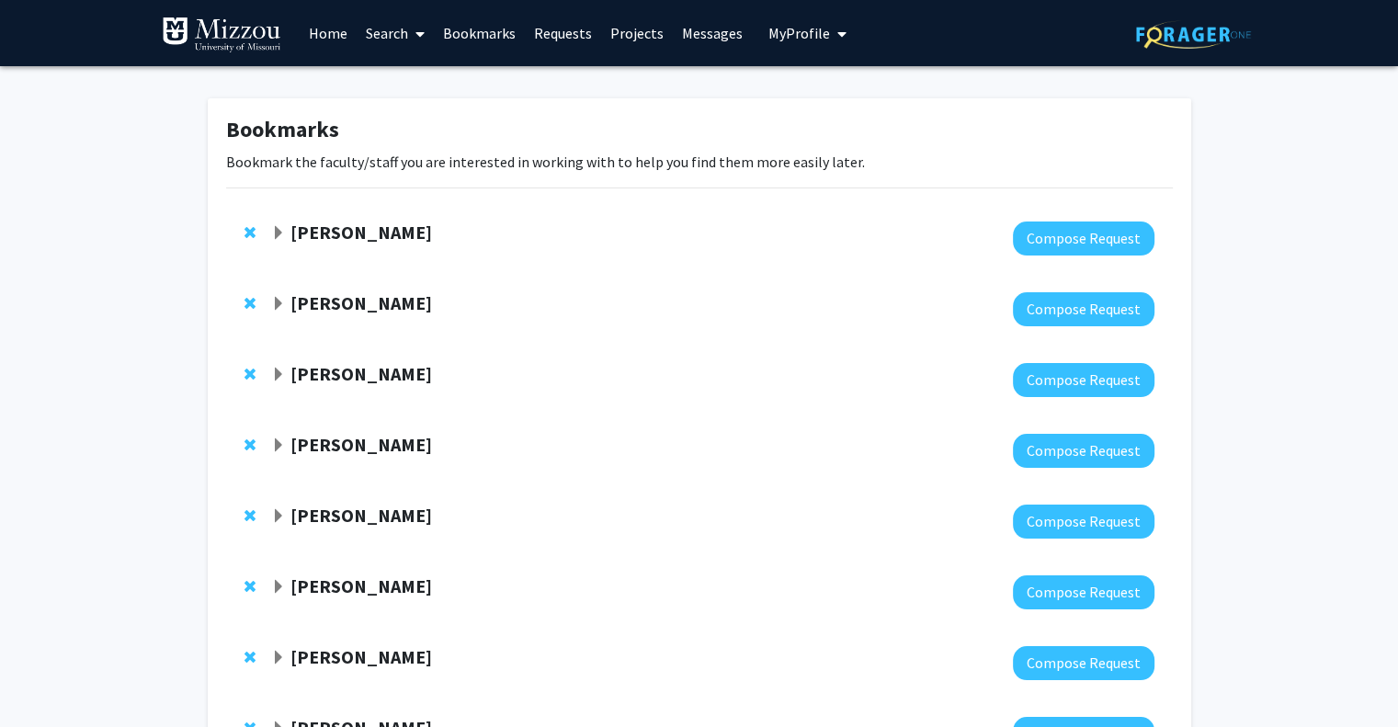
click at [278, 233] on span "Expand Chau Tong Bookmark" at bounding box center [278, 233] width 15 height 15
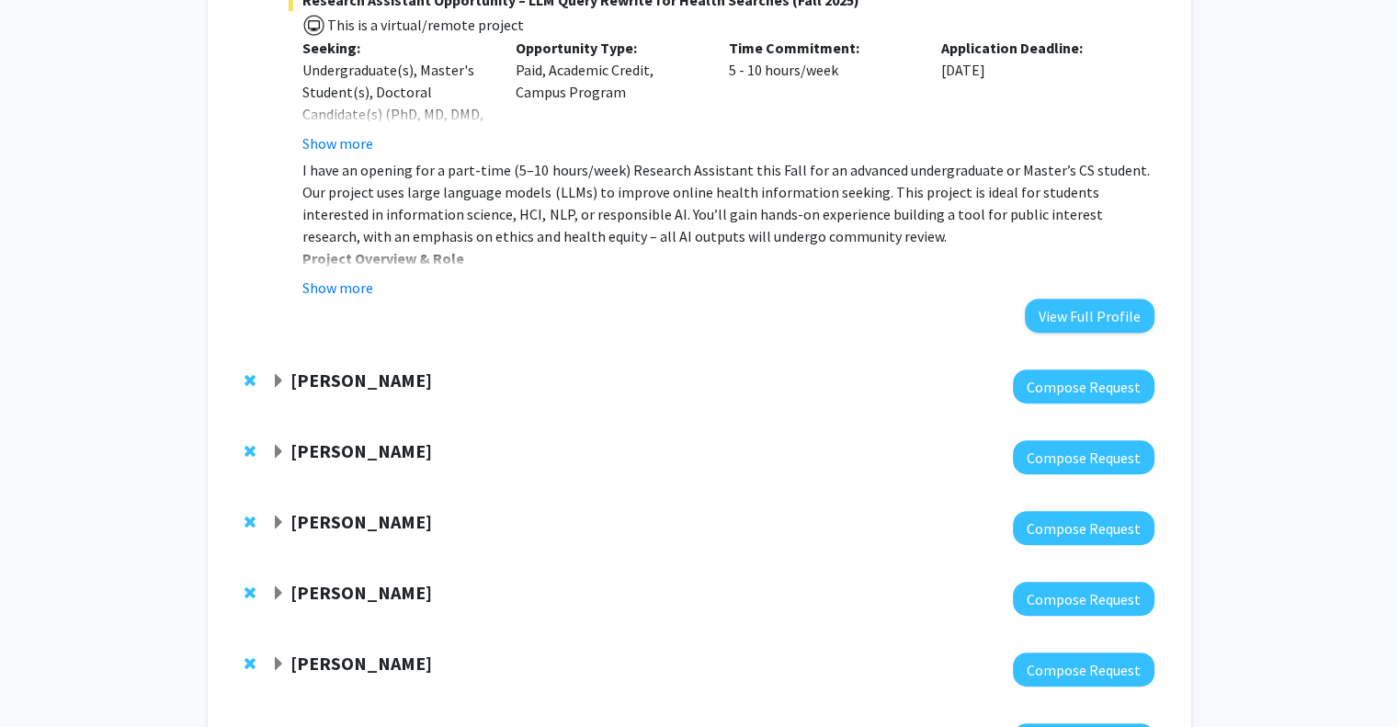
scroll to position [765, 0]
click at [277, 381] on span "Expand Ashley Givens Bookmark" at bounding box center [278, 381] width 15 height 15
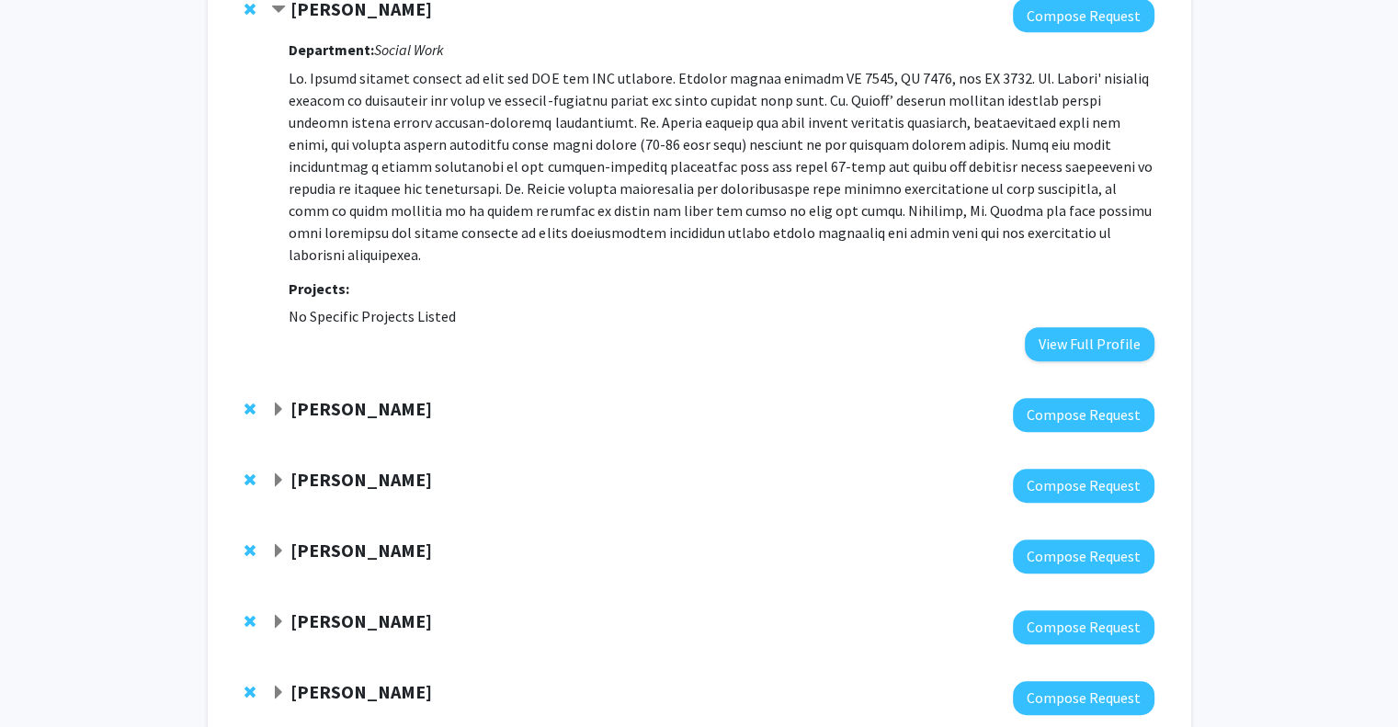
scroll to position [1136, 0]
click at [283, 403] on span "Expand Christopher Josey Bookmark" at bounding box center [278, 410] width 15 height 15
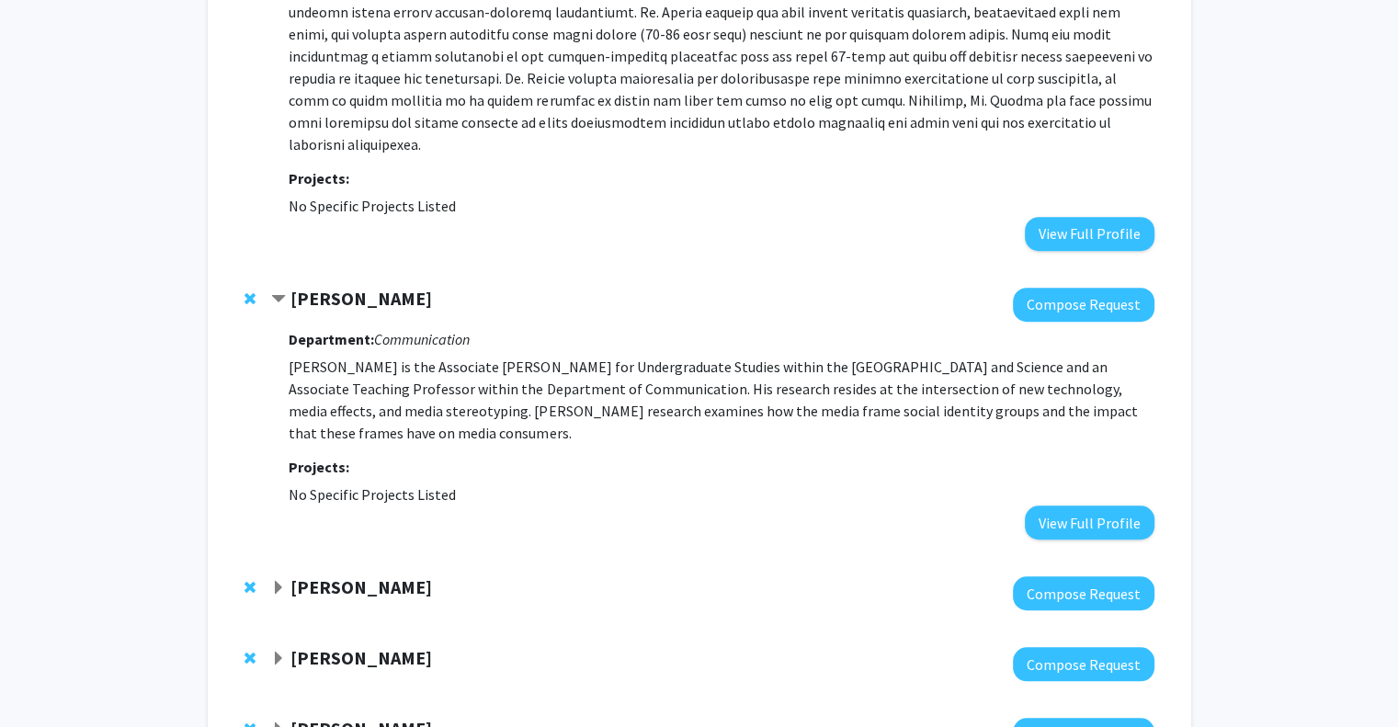
scroll to position [1257, 0]
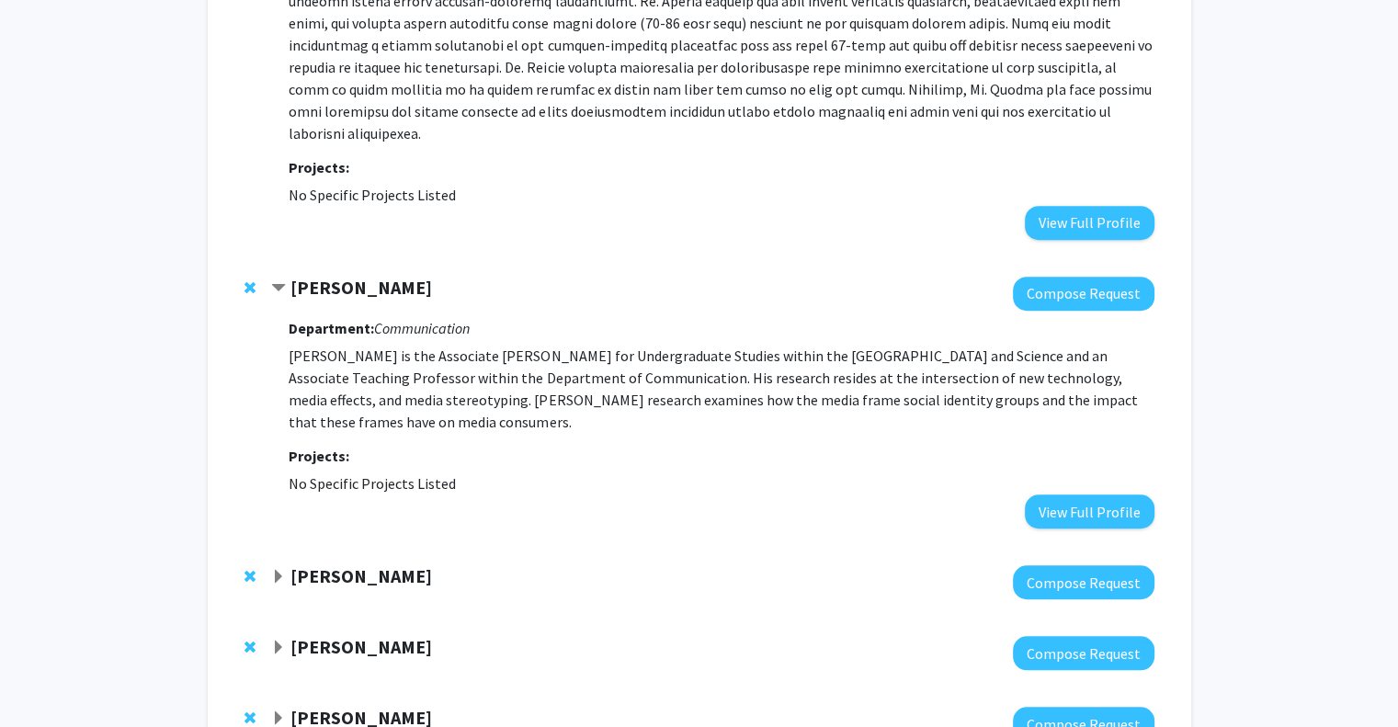
click at [277, 570] on span "Expand Kat Duncan Bookmark" at bounding box center [278, 577] width 15 height 15
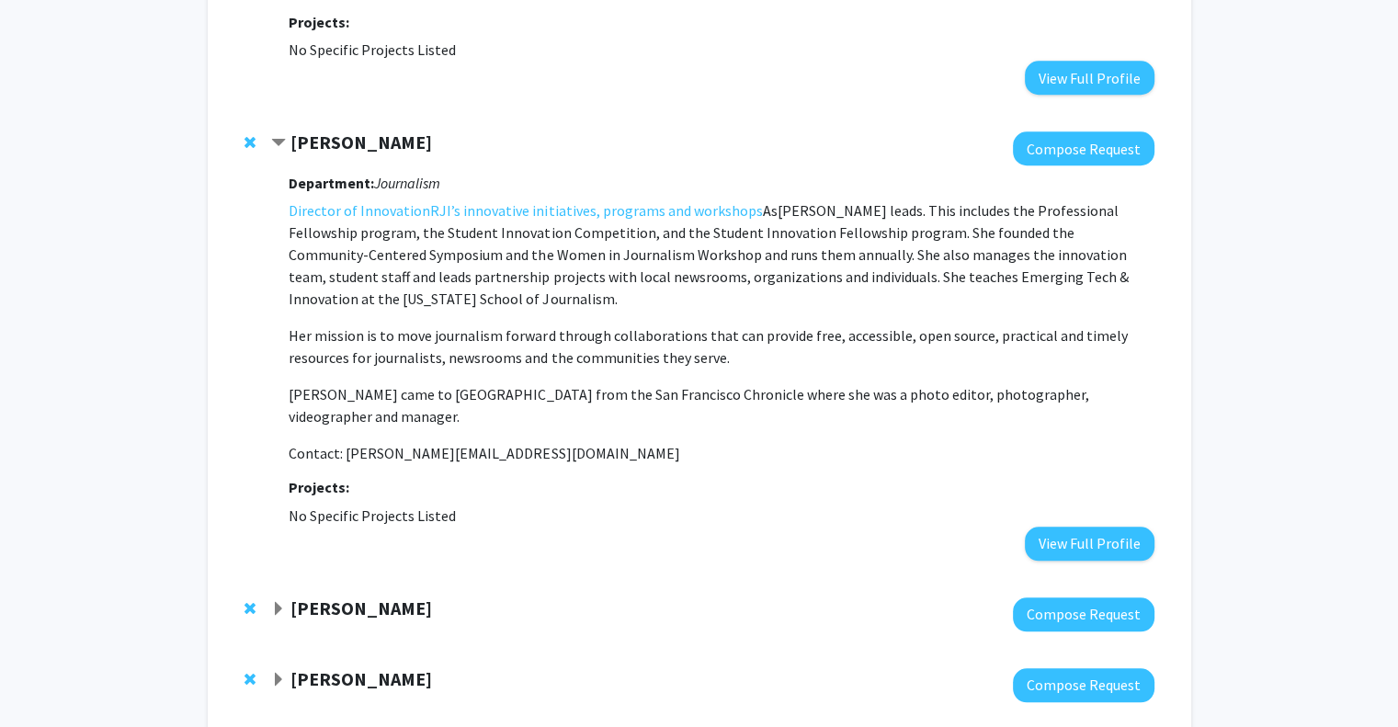
scroll to position [1693, 0]
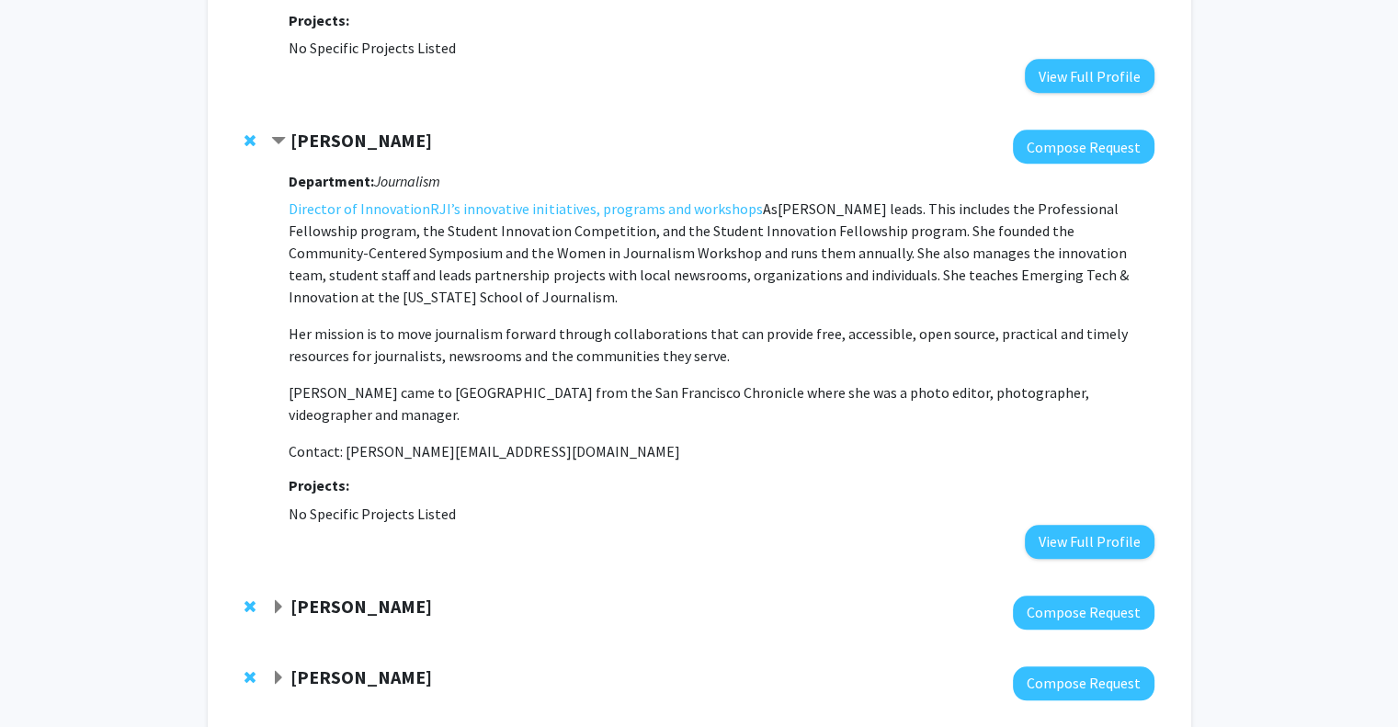
click at [278, 600] on span "Expand Damon Kiesow Bookmark" at bounding box center [278, 607] width 15 height 15
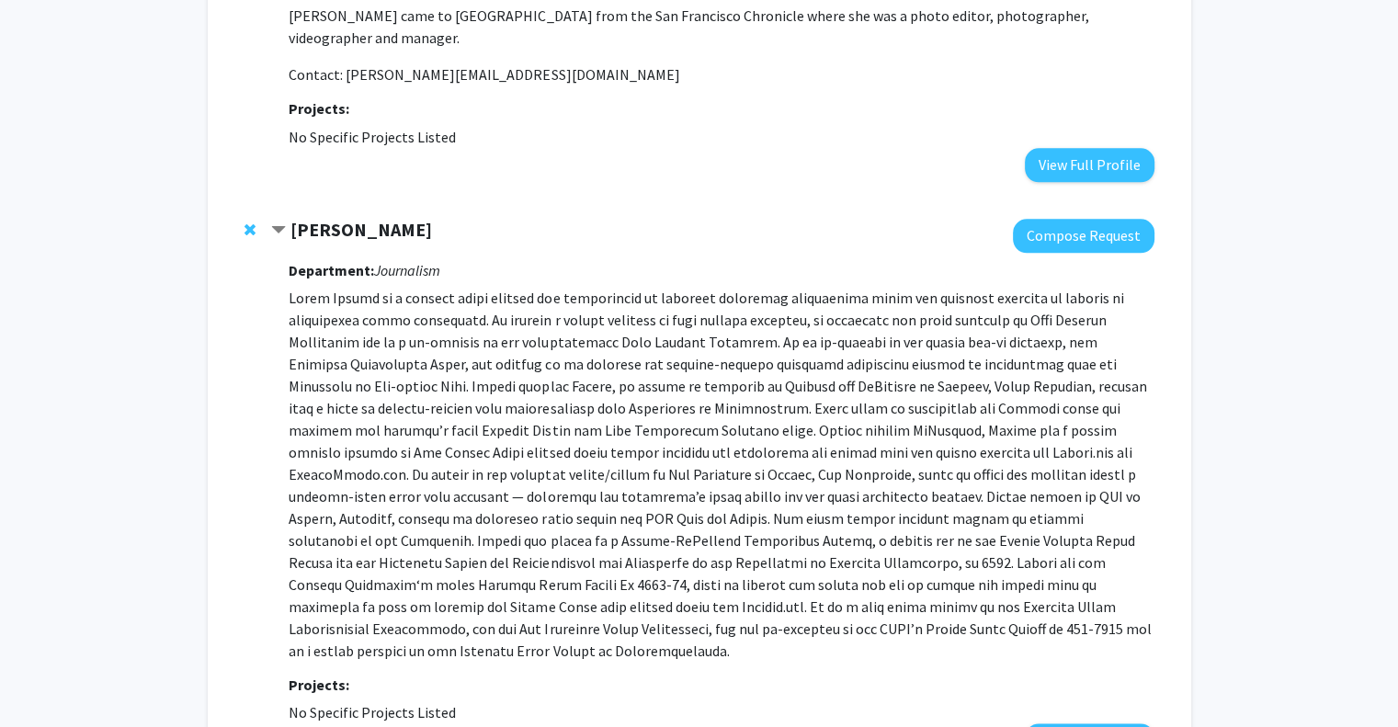
scroll to position [2069, 0]
